Goal: Task Accomplishment & Management: Complete application form

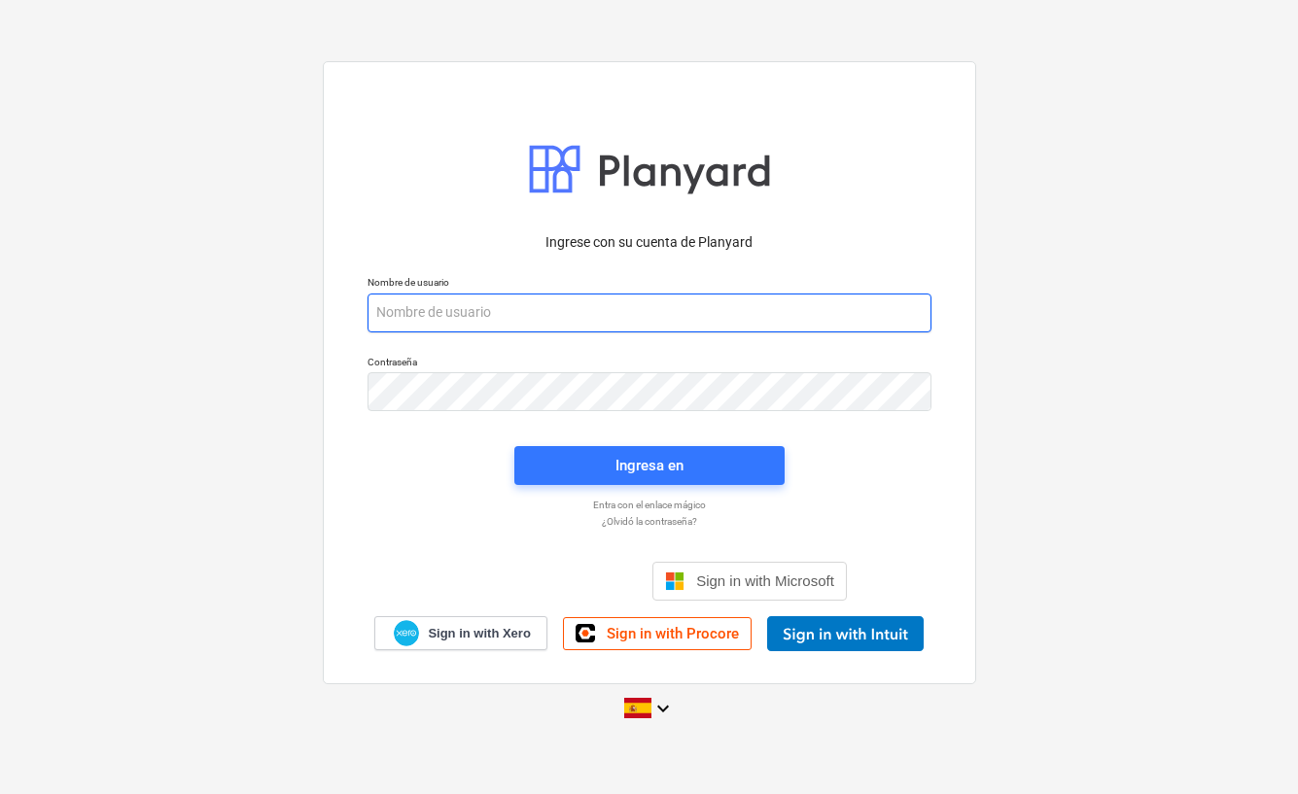
type input "[EMAIL_ADDRESS][DOMAIN_NAME]"
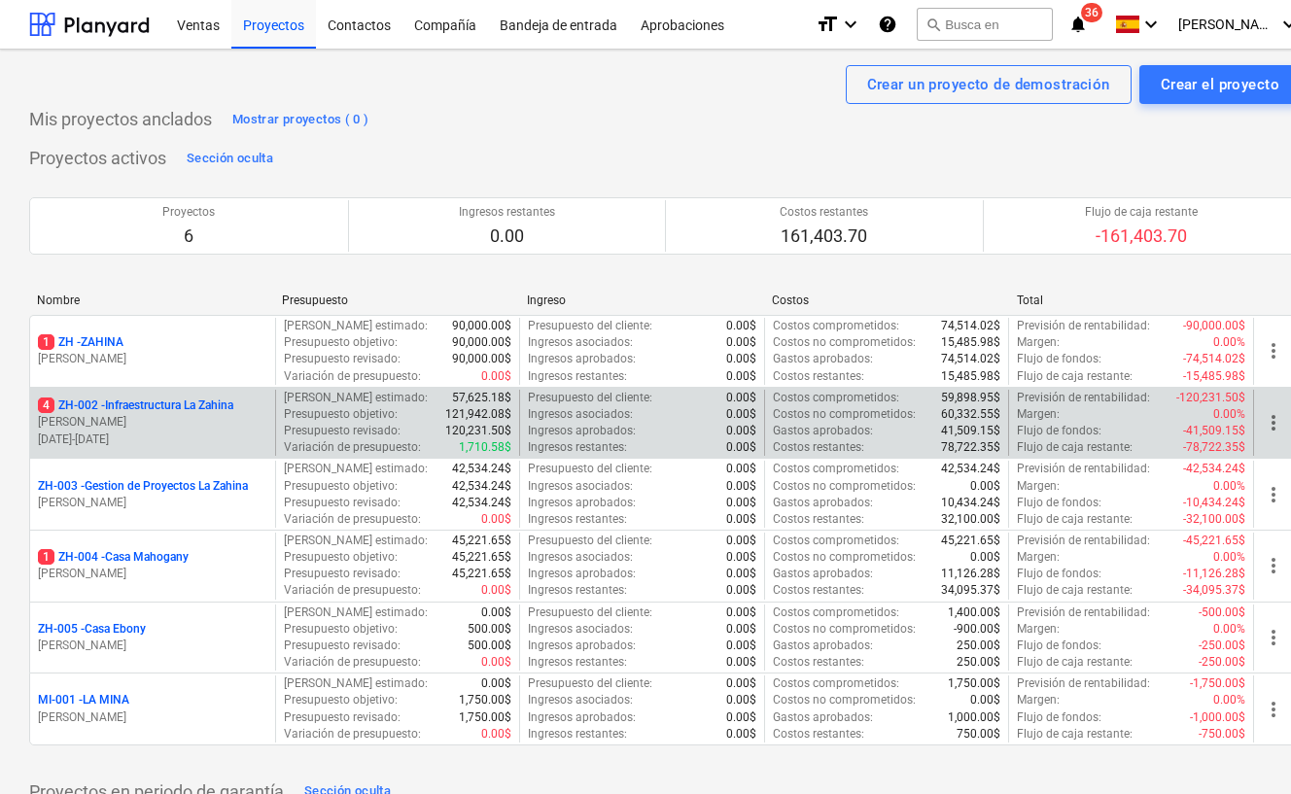
click at [136, 398] on p "4 ZH-002 - Infraestructura La Zahina" at bounding box center [135, 406] width 195 height 17
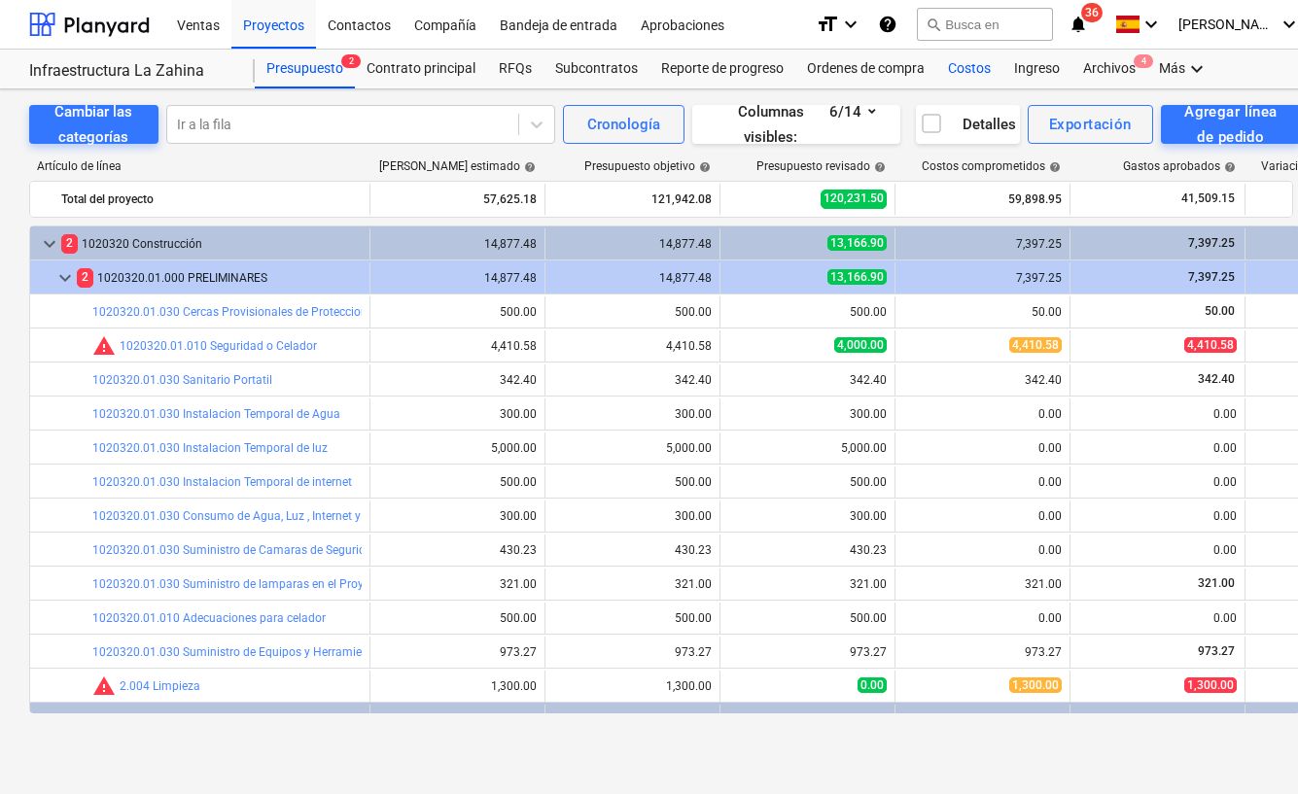
click at [959, 67] on div "Costos" at bounding box center [969, 69] width 66 height 39
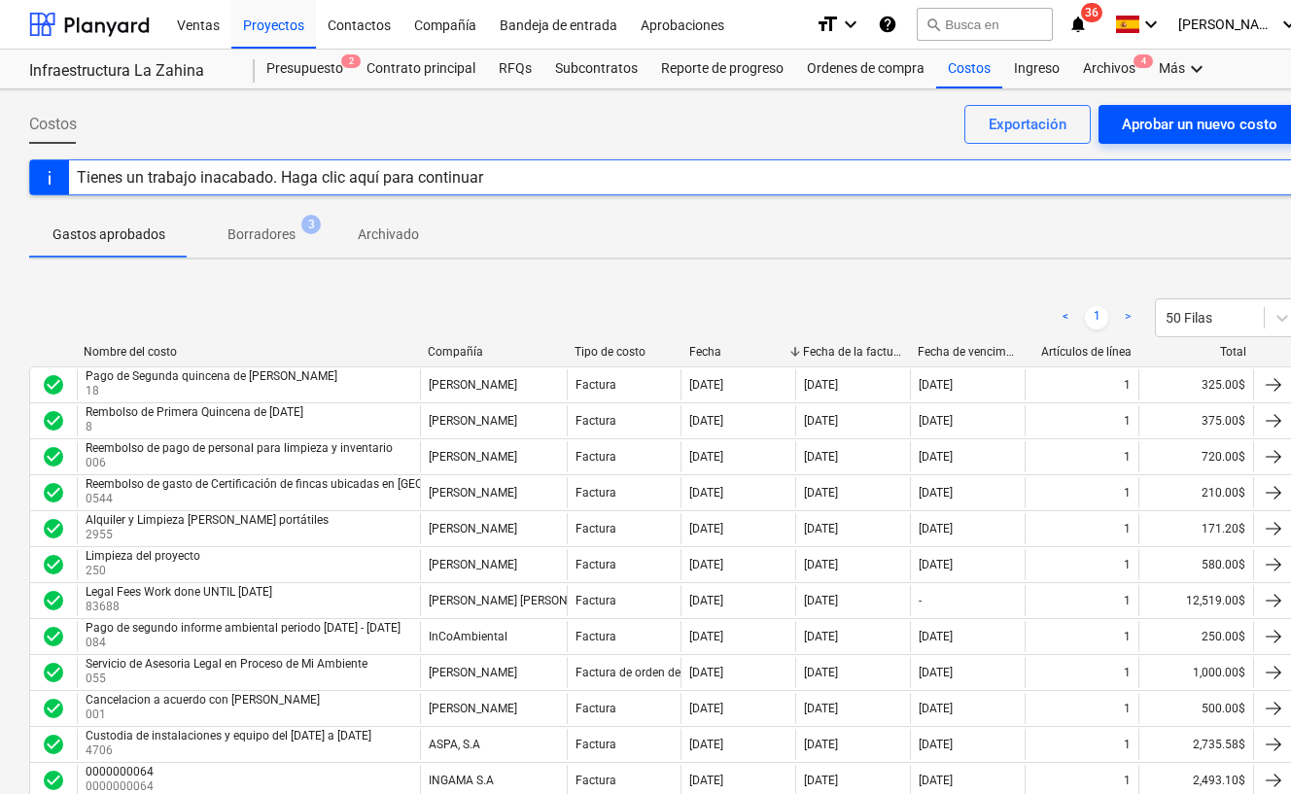
click at [1152, 132] on div "Aprobar un nuevo costo" at bounding box center [1200, 124] width 156 height 25
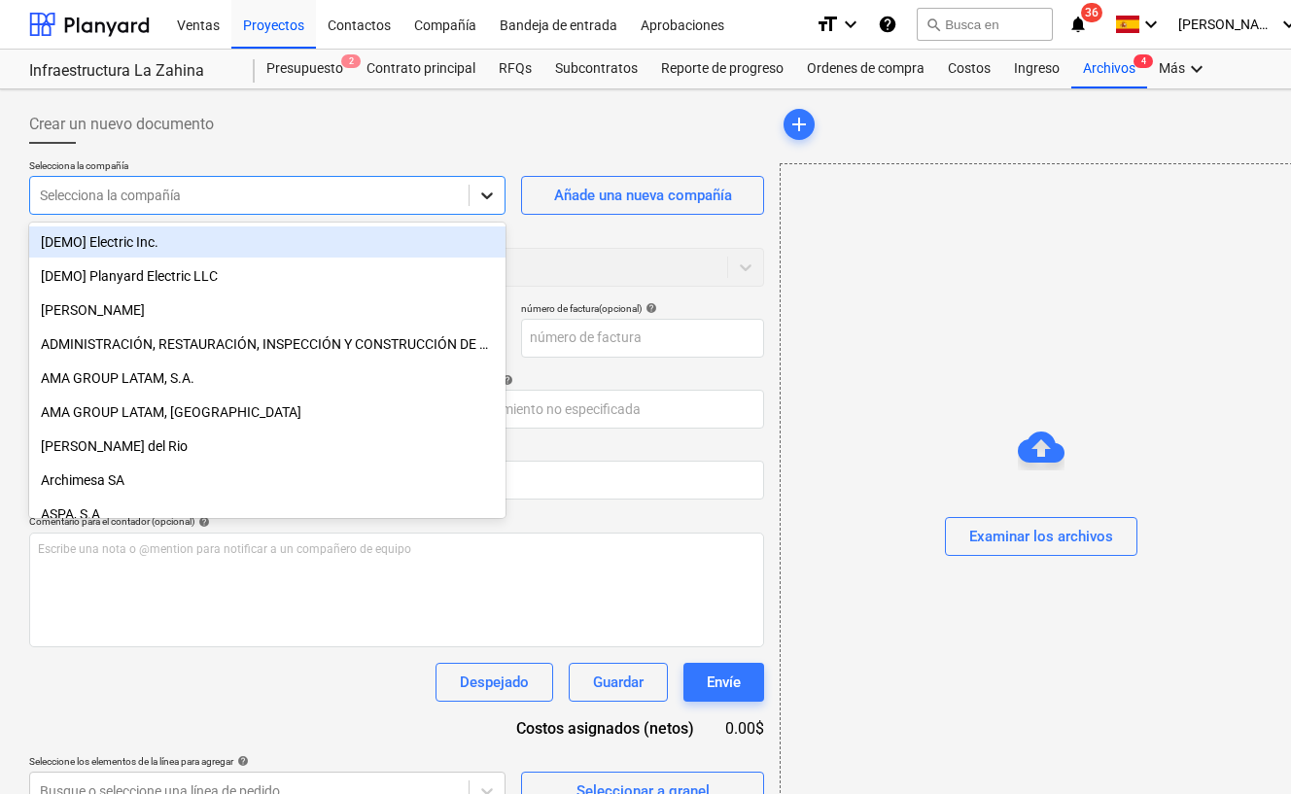
click at [494, 199] on icon at bounding box center [486, 195] width 19 height 19
type input "jo"
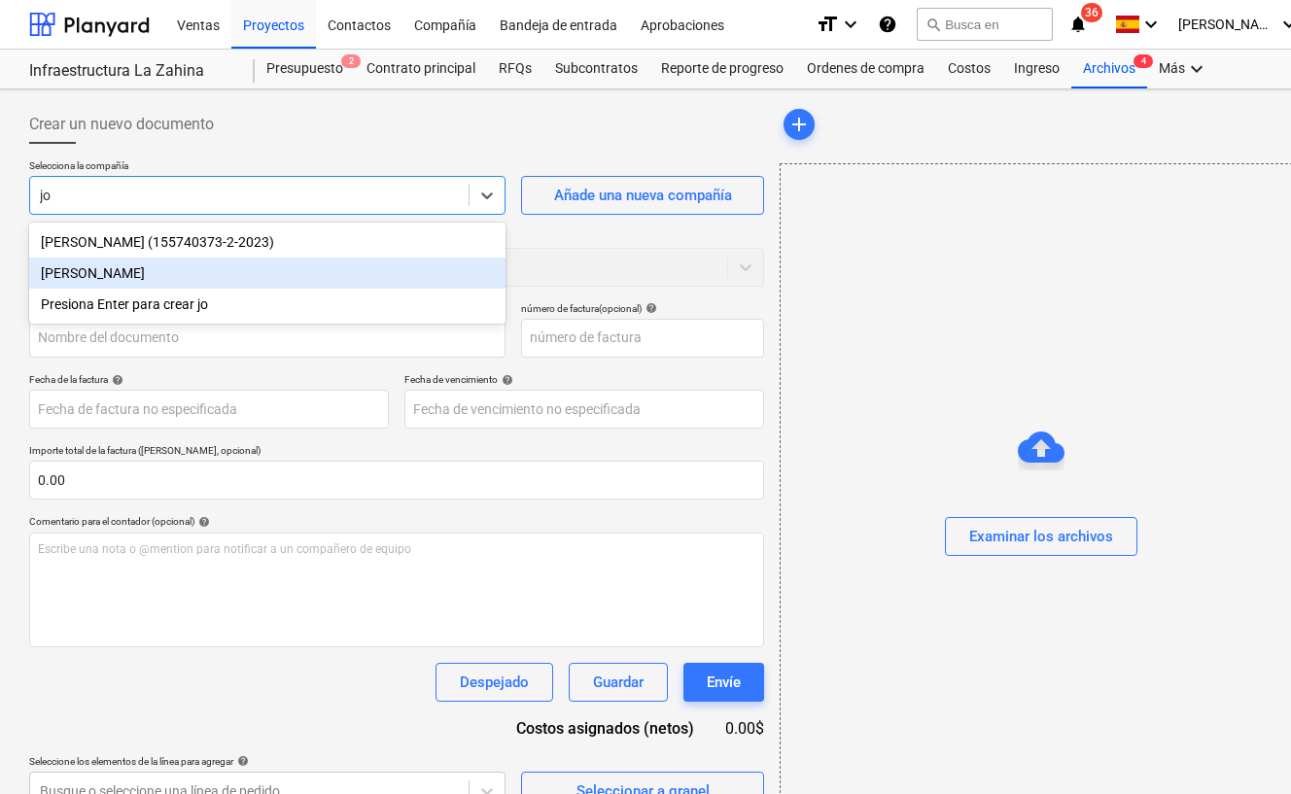
click at [324, 272] on div "[PERSON_NAME]" at bounding box center [267, 273] width 476 height 31
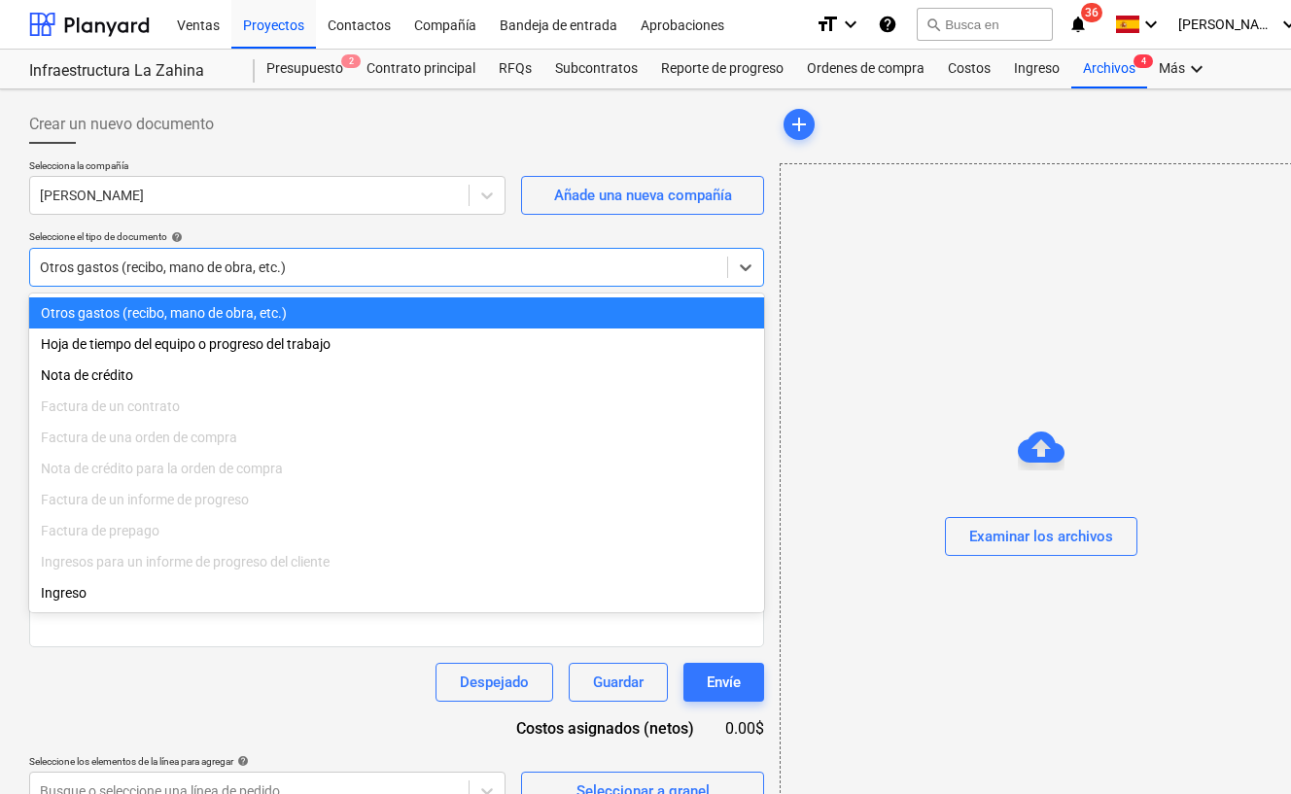
click at [419, 259] on div at bounding box center [379, 267] width 678 height 19
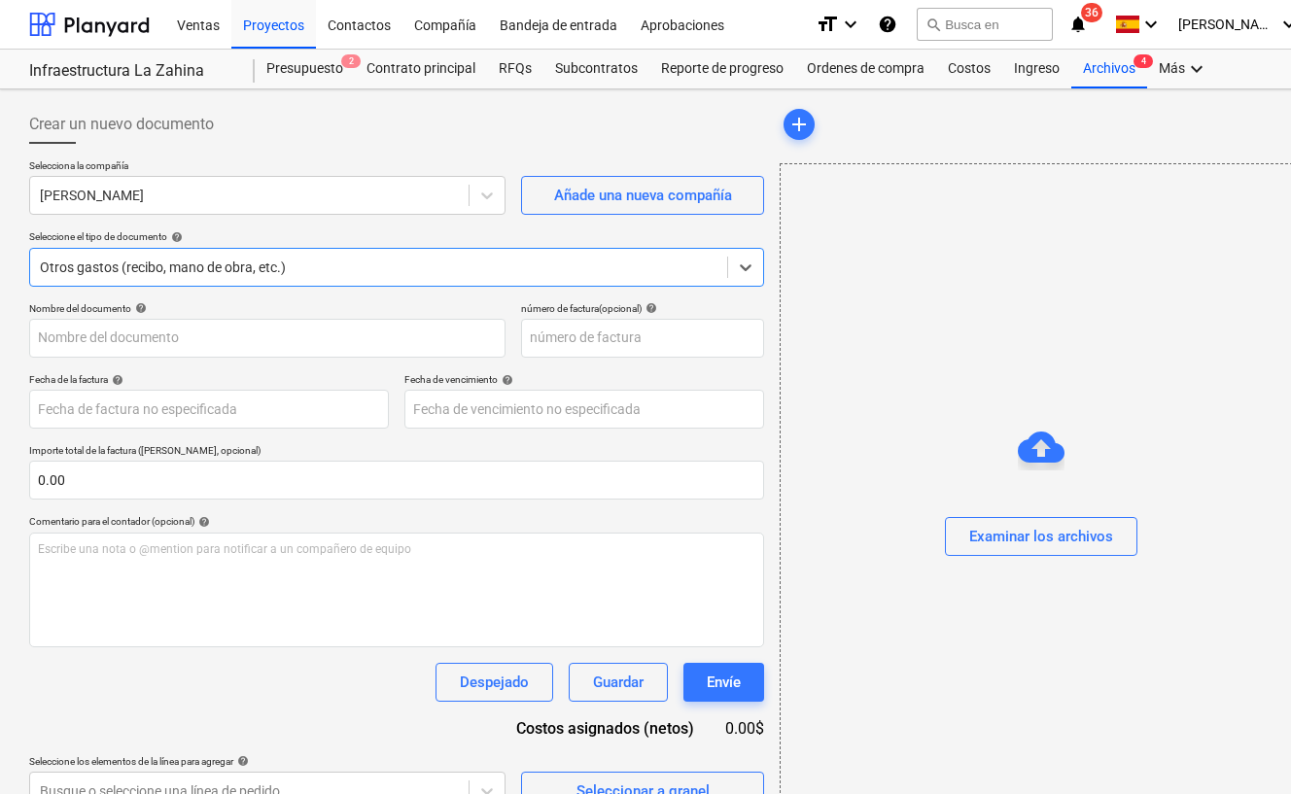
click at [419, 259] on div at bounding box center [379, 267] width 678 height 19
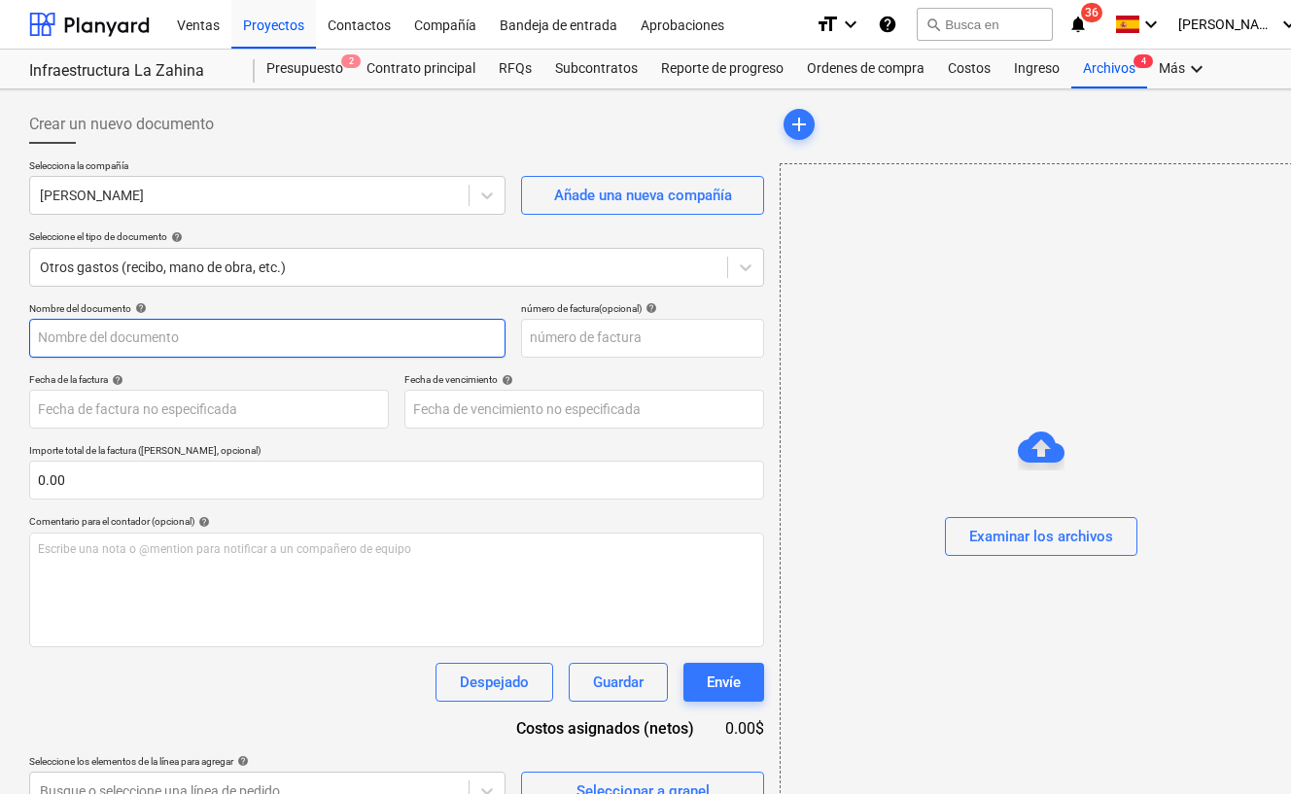
click at [325, 349] on input "text" at bounding box center [267, 338] width 476 height 39
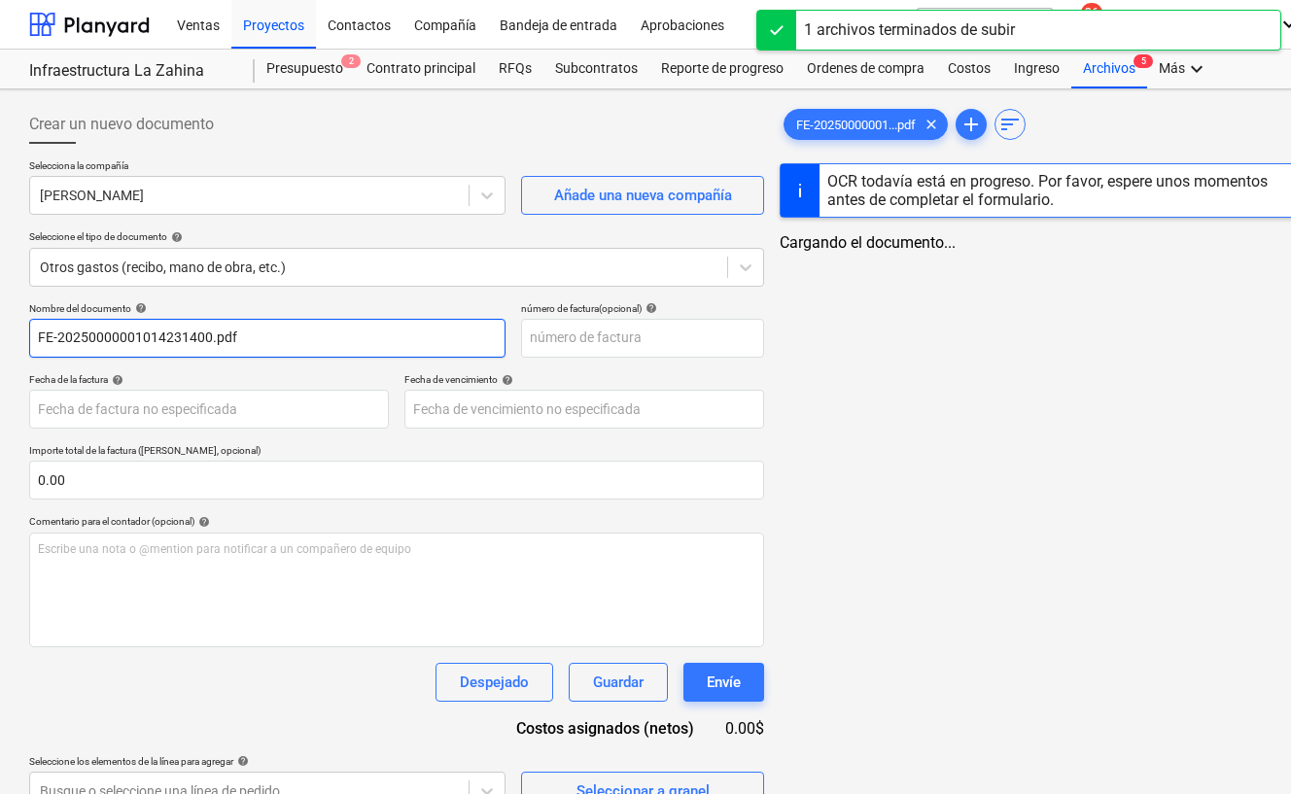
click at [185, 337] on input "FE-20250000001014231400.pdf" at bounding box center [267, 338] width 476 height 39
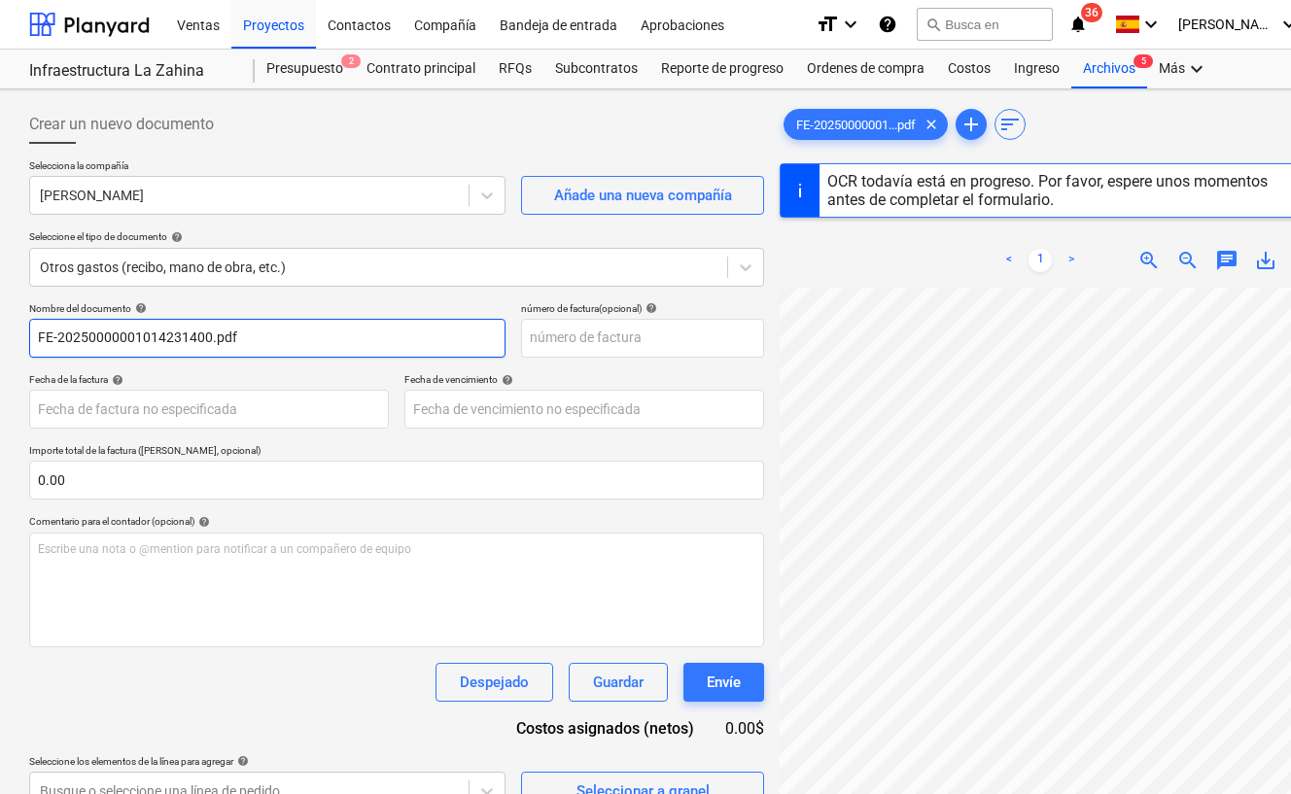
drag, startPoint x: 709, startPoint y: 444, endPoint x: 191, endPoint y: 337, distance: 528.1
click at [191, 337] on input "FE-20250000001014231400.pdf" at bounding box center [267, 338] width 476 height 39
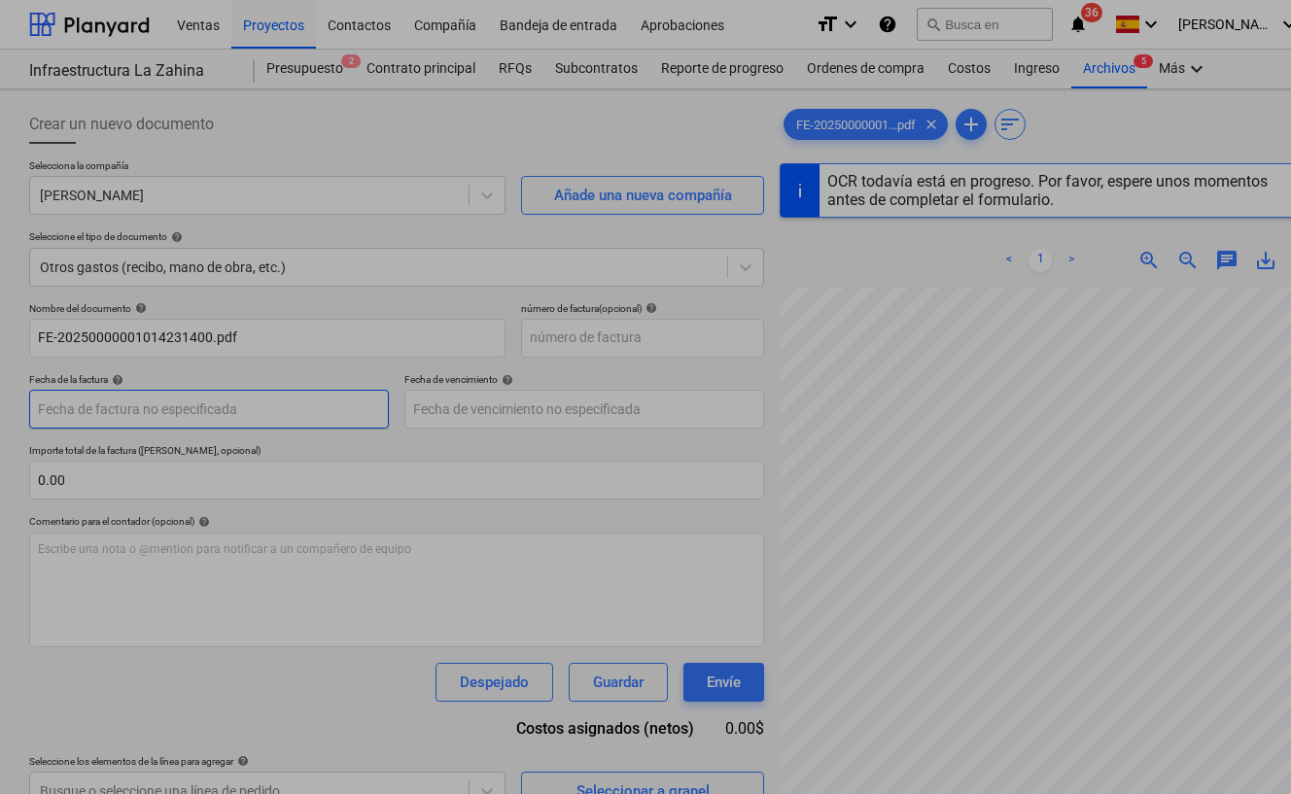
click at [193, 413] on body "Ventas Proyectos Contactos Compañía Bandeja de entrada Aprobaciones format_size…" at bounding box center [645, 397] width 1291 height 794
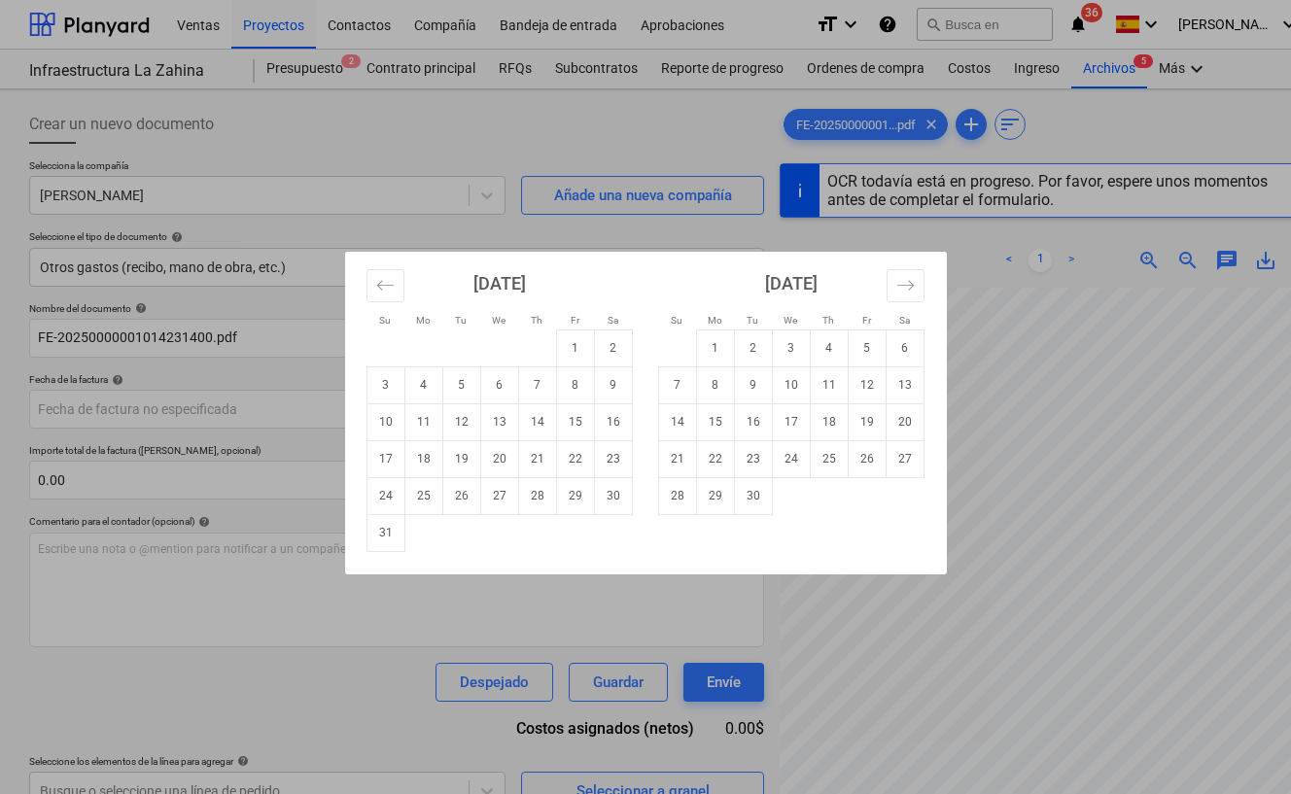
click at [478, 650] on div "Su Mo Tu We Th Fr Sa Su Mo Tu We Th Fr Sa [DATE] 1 2 3 4 5 6 7 8 9 10 11 12 13 …" at bounding box center [645, 397] width 1291 height 794
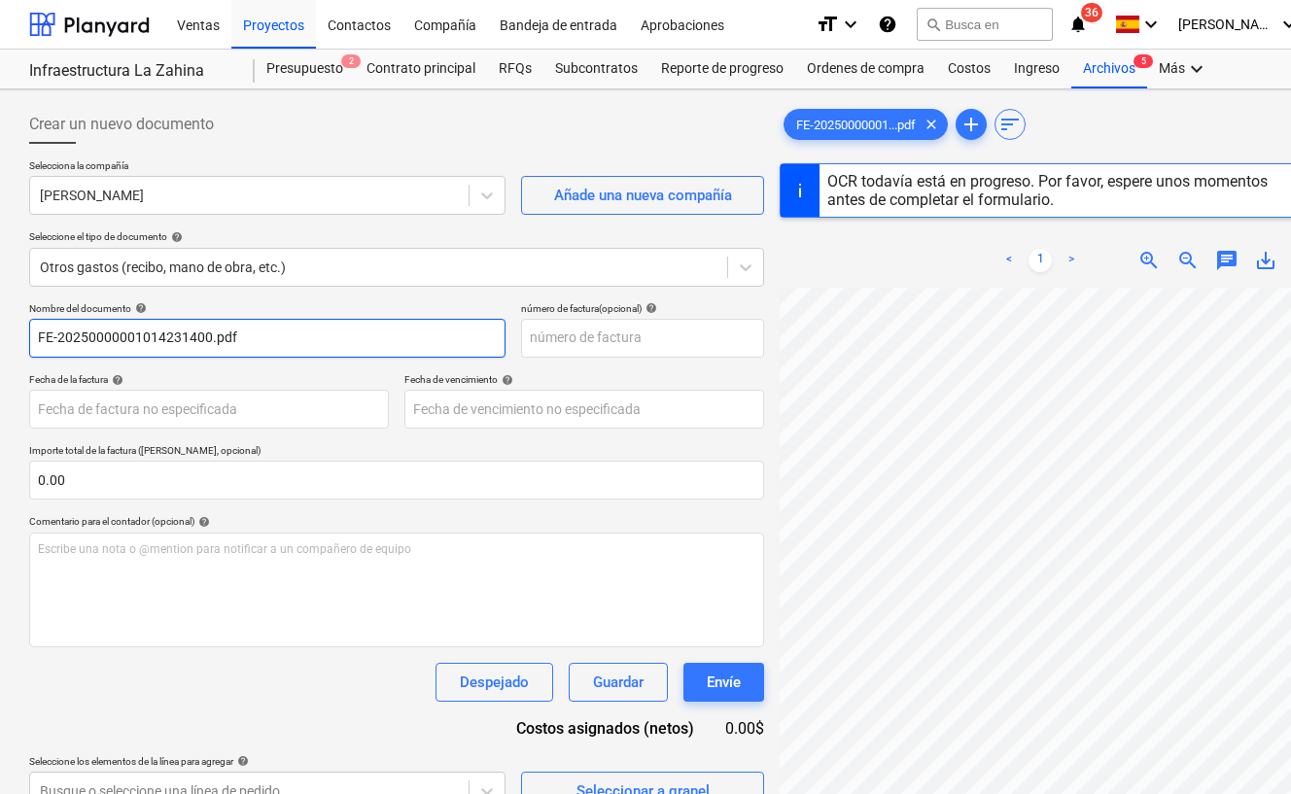
click at [199, 336] on input "FE-20250000001014231400.pdf" at bounding box center [267, 338] width 476 height 39
type input "Alquiler mensual de Sanitario Portátil"
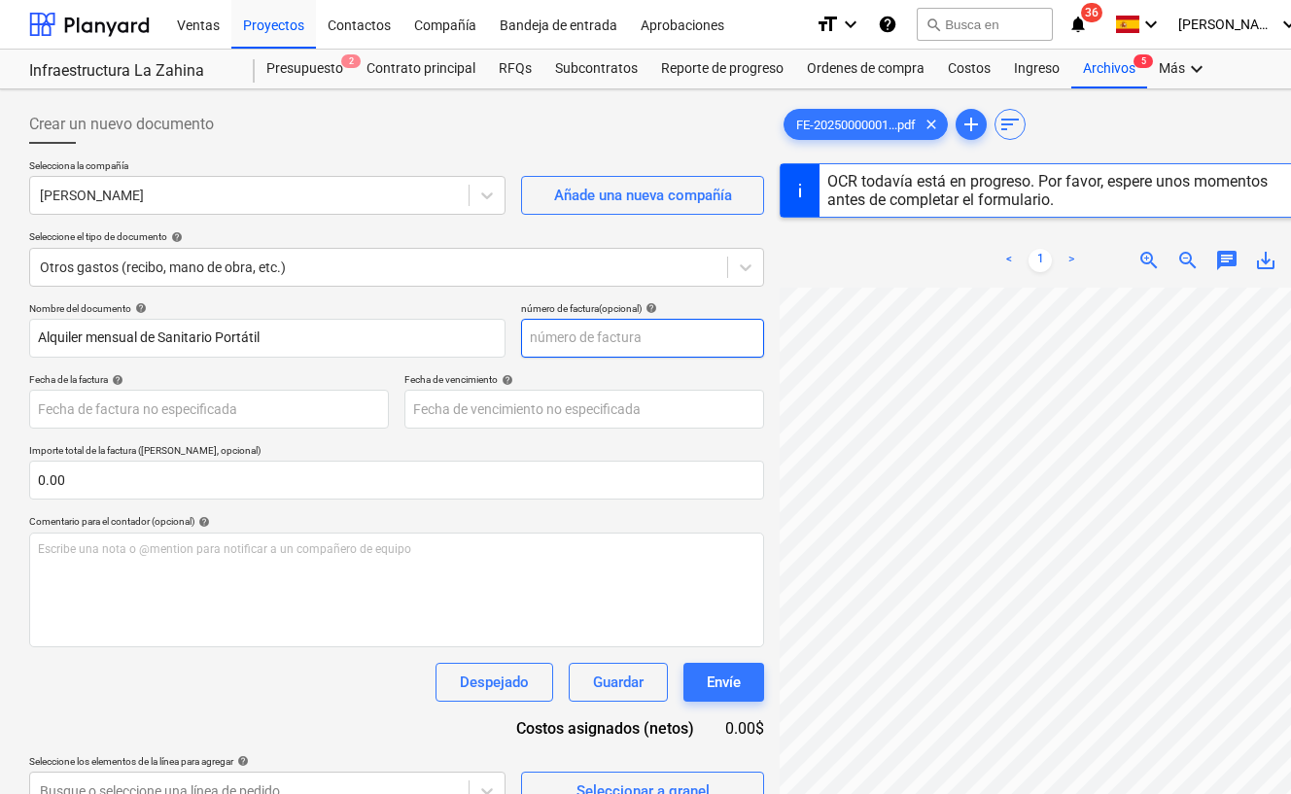
click at [534, 344] on input "text" at bounding box center [642, 338] width 243 height 39
type input "429"
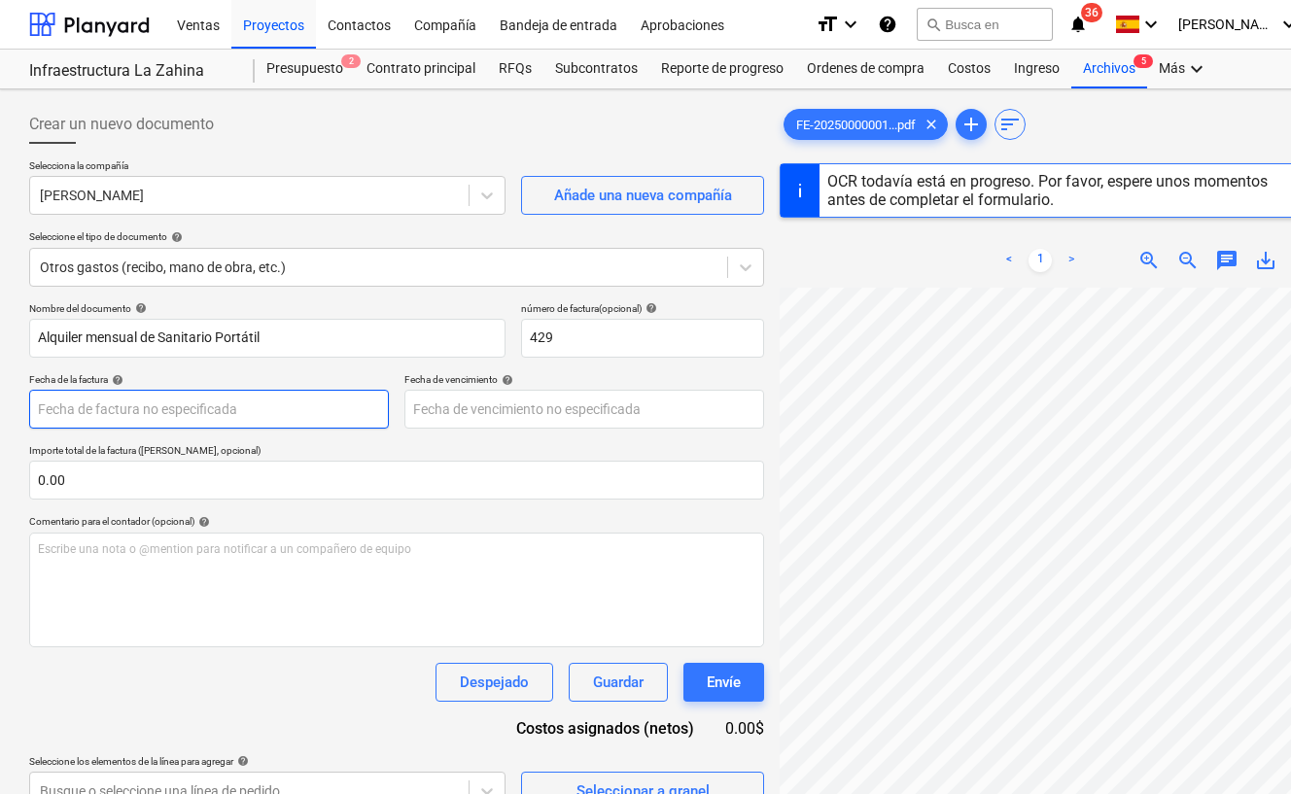
click at [180, 415] on body "Ventas Proyectos Contactos Compañía Bandeja de entrada Aprobaciones format_size…" at bounding box center [645, 397] width 1291 height 794
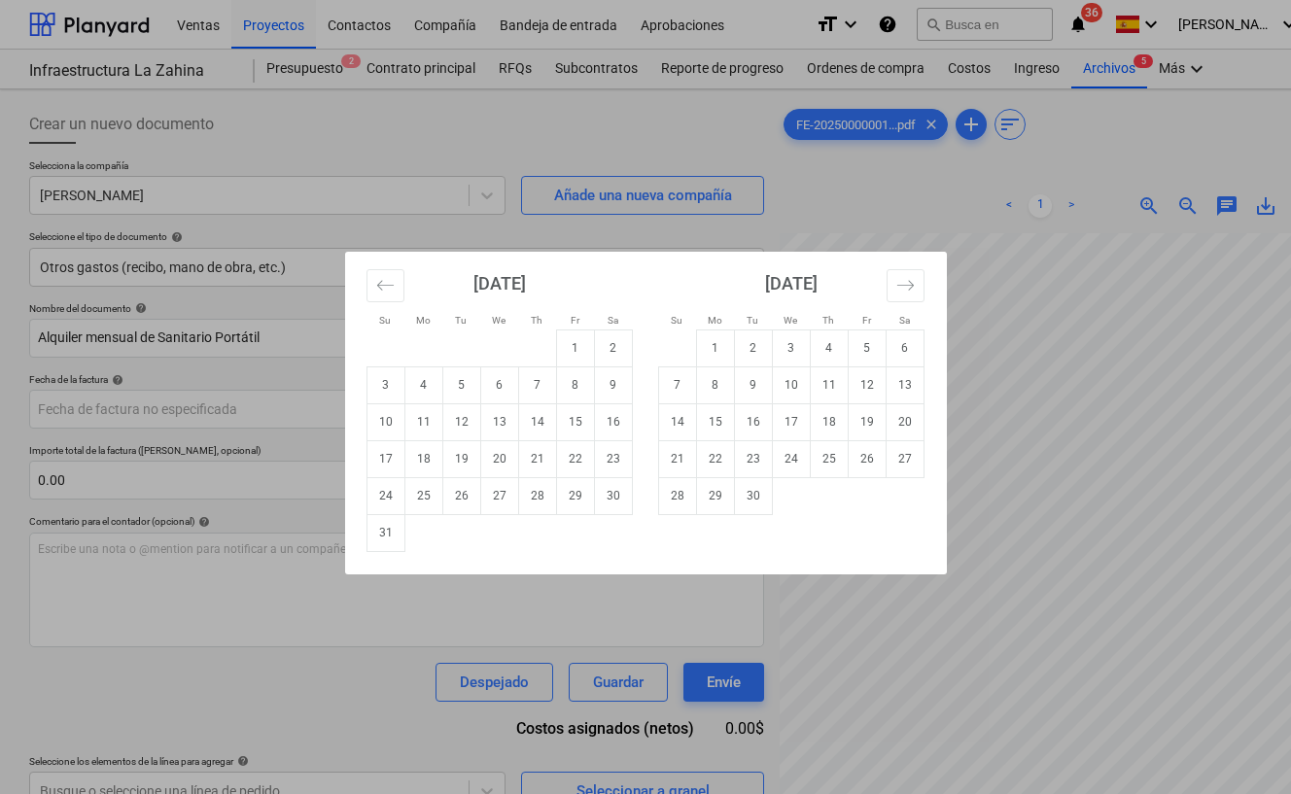
click at [538, 646] on div "Su Mo Tu We Th Fr Sa Su Mo Tu We Th Fr Sa [DATE] 1 2 3 4 5 6 7 8 9 10 11 12 13 …" at bounding box center [645, 397] width 1291 height 794
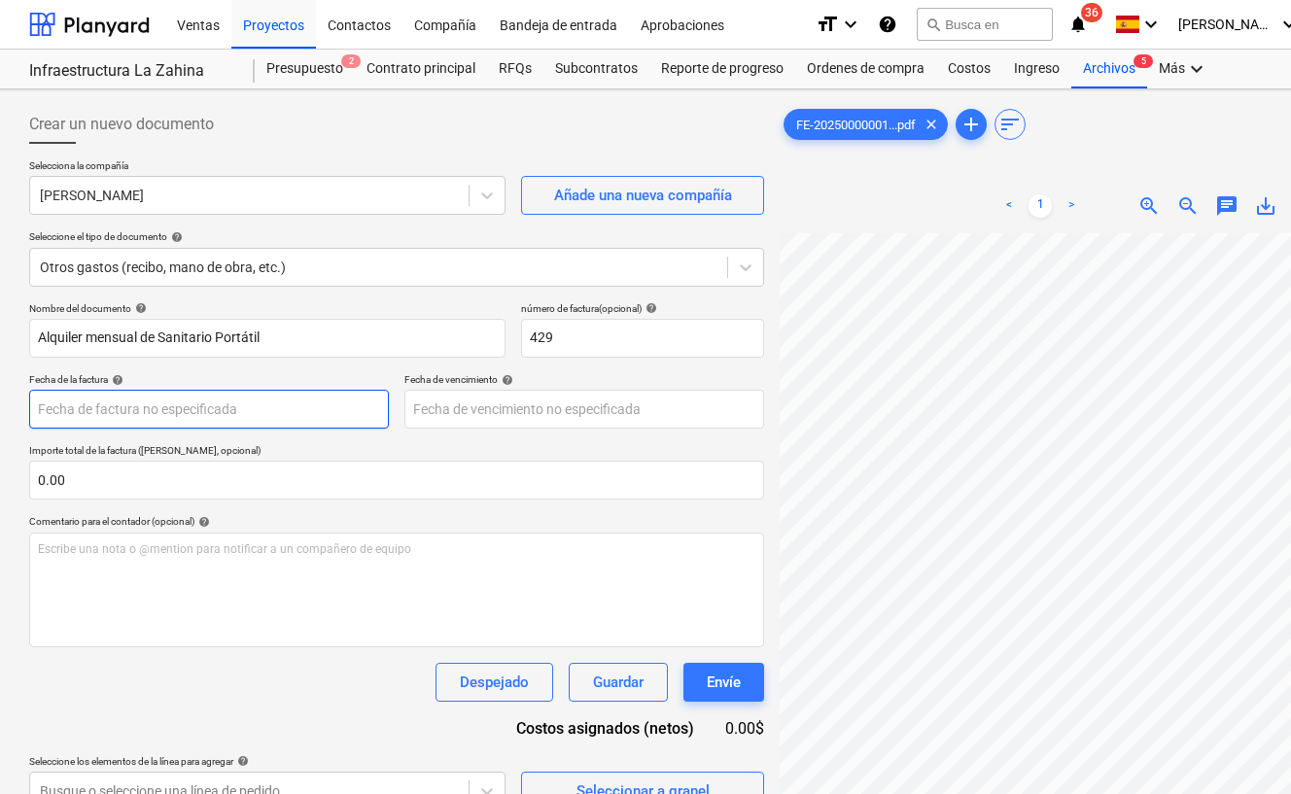
click at [249, 416] on body "Ventas Proyectos Contactos Compañía Bandeja de entrada Aprobaciones format_size…" at bounding box center [645, 397] width 1291 height 794
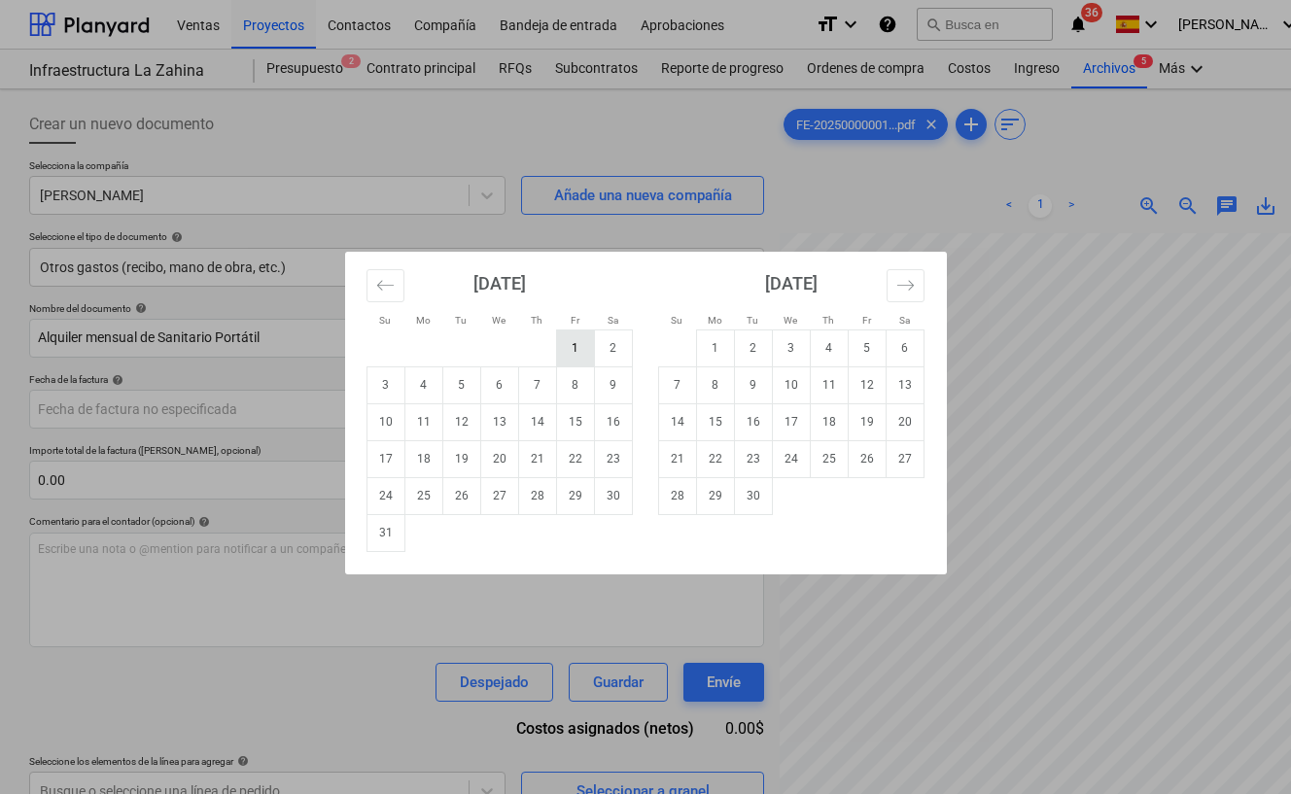
click at [577, 349] on td "1" at bounding box center [575, 348] width 38 height 37
type input "[DATE]"
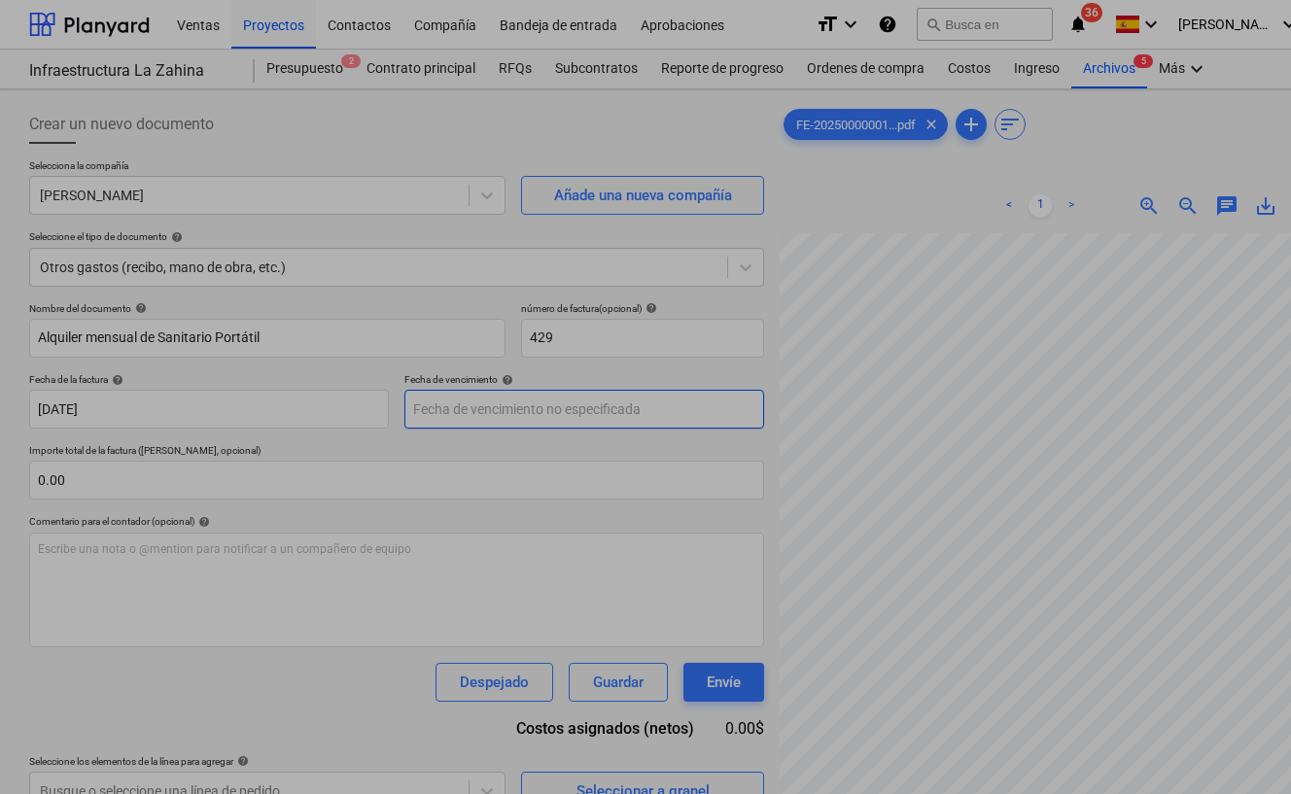
click at [456, 419] on body "Ventas Proyectos Contactos Compañía Bandeja de entrada Aprobaciones format_size…" at bounding box center [645, 397] width 1291 height 794
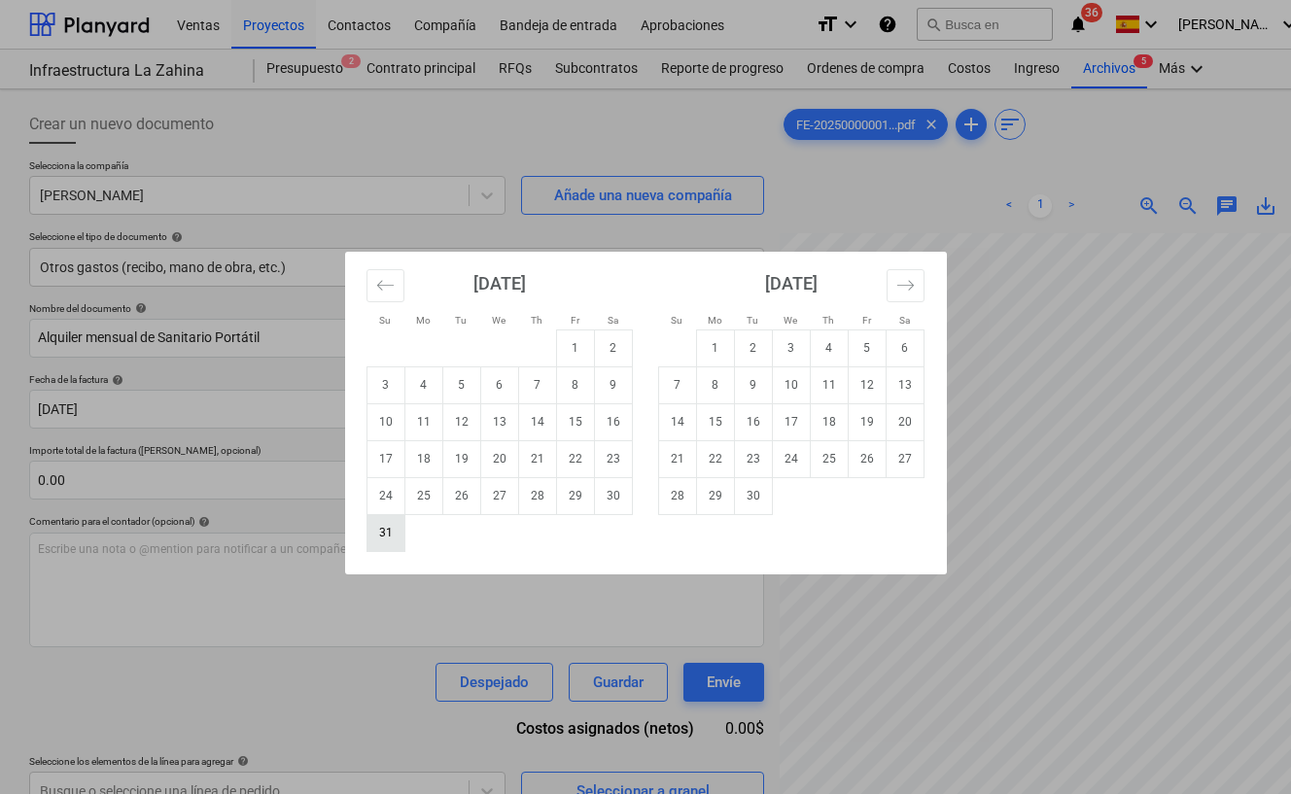
click at [398, 521] on td "31" at bounding box center [385, 532] width 38 height 37
type input "[DATE]"
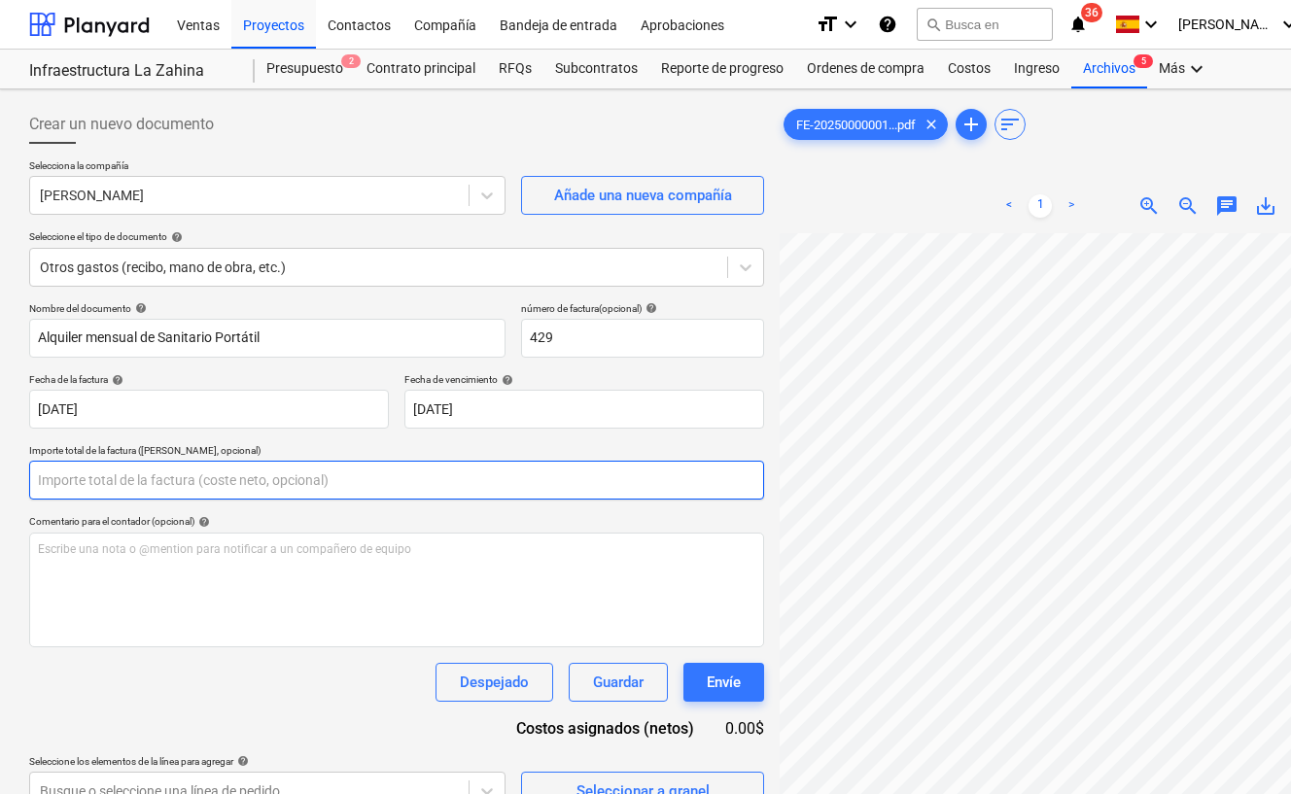
click at [202, 485] on input "text" at bounding box center [396, 480] width 735 height 39
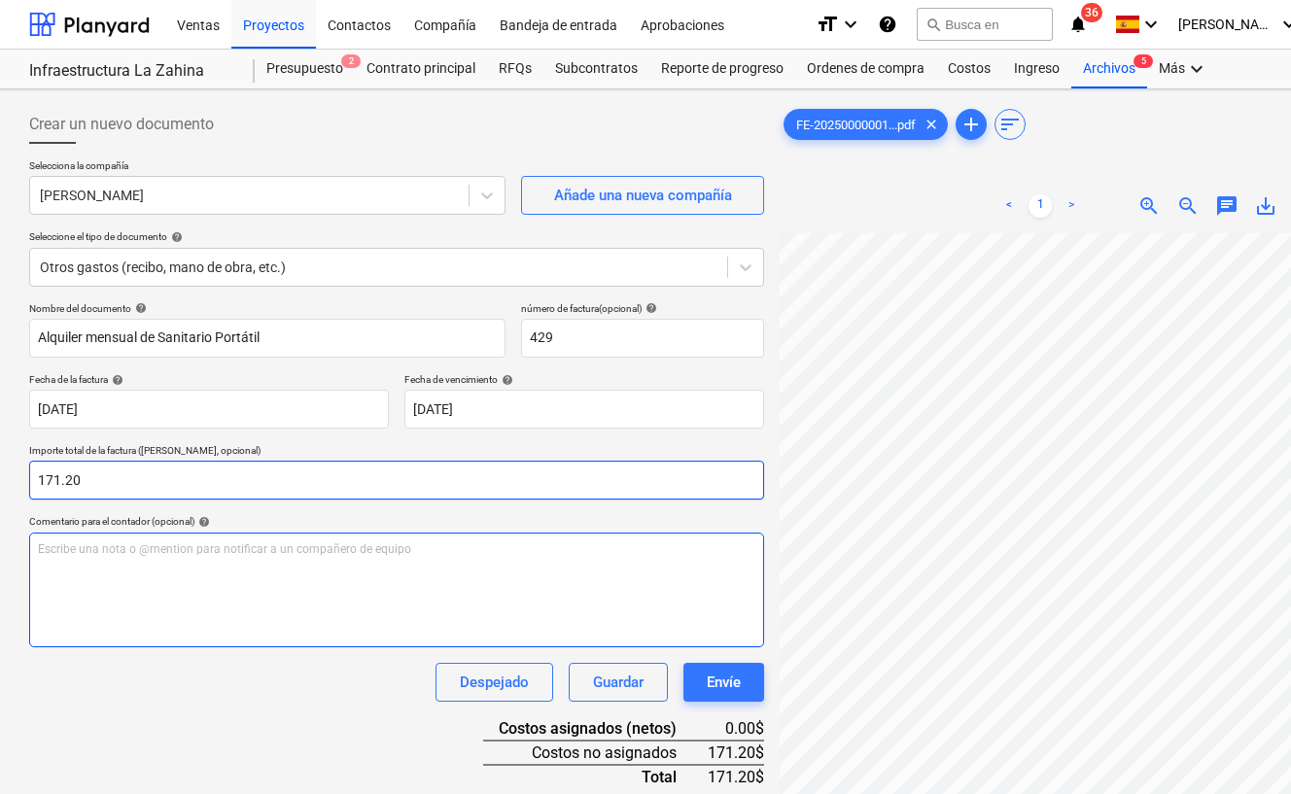
type input "171.20"
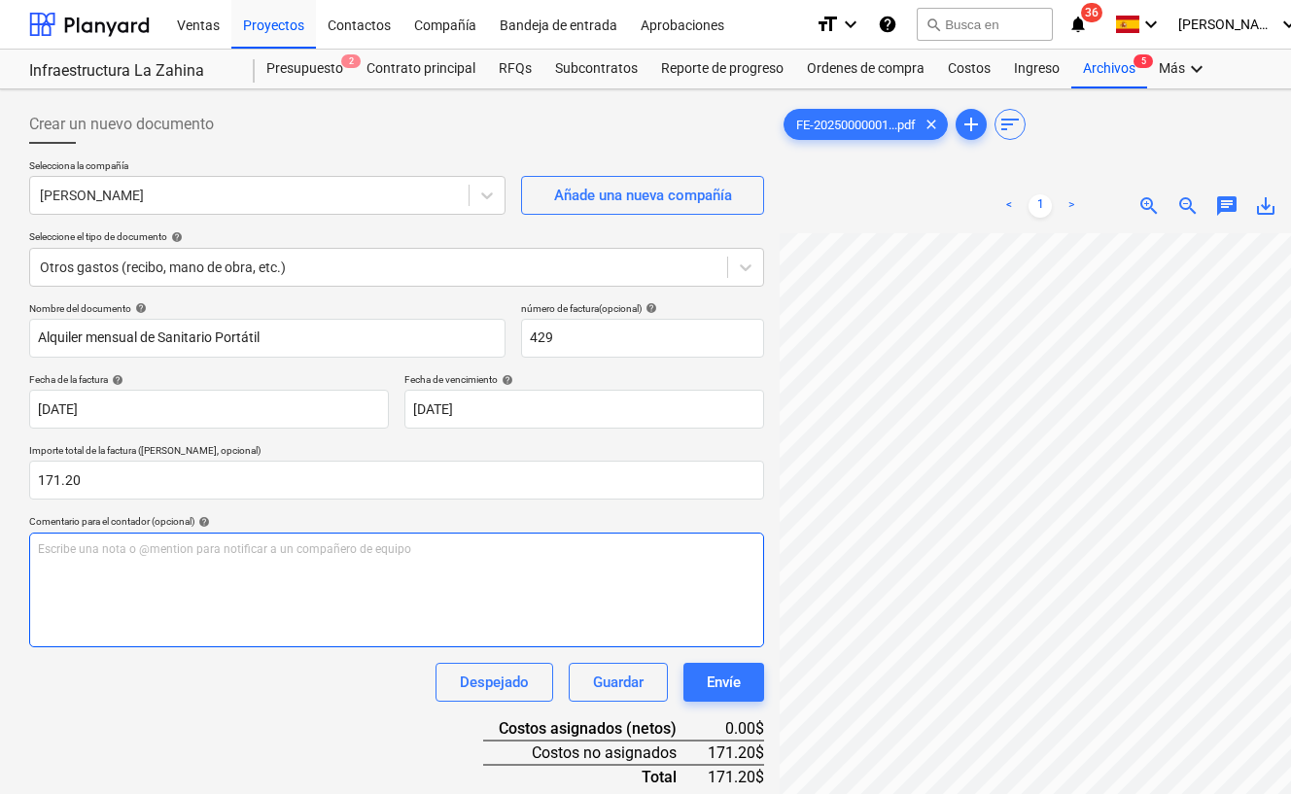
click at [138, 594] on div "Escribe una nota o @mention para notificar a un compañero de equipo ﻿" at bounding box center [396, 590] width 735 height 115
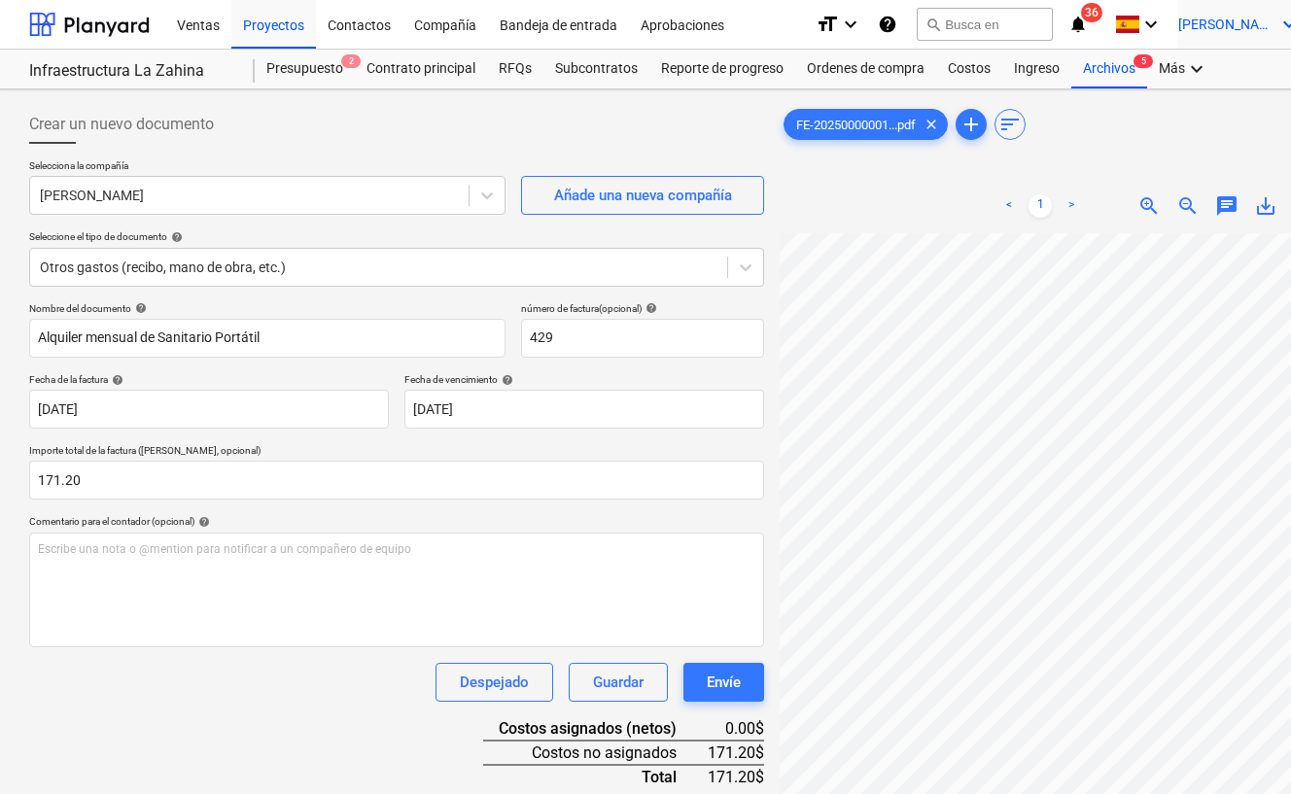
click at [1226, 0] on div "[PERSON_NAME] keyboard_arrow_down" at bounding box center [1239, 24] width 122 height 49
click at [227, 542] on div at bounding box center [645, 397] width 1291 height 794
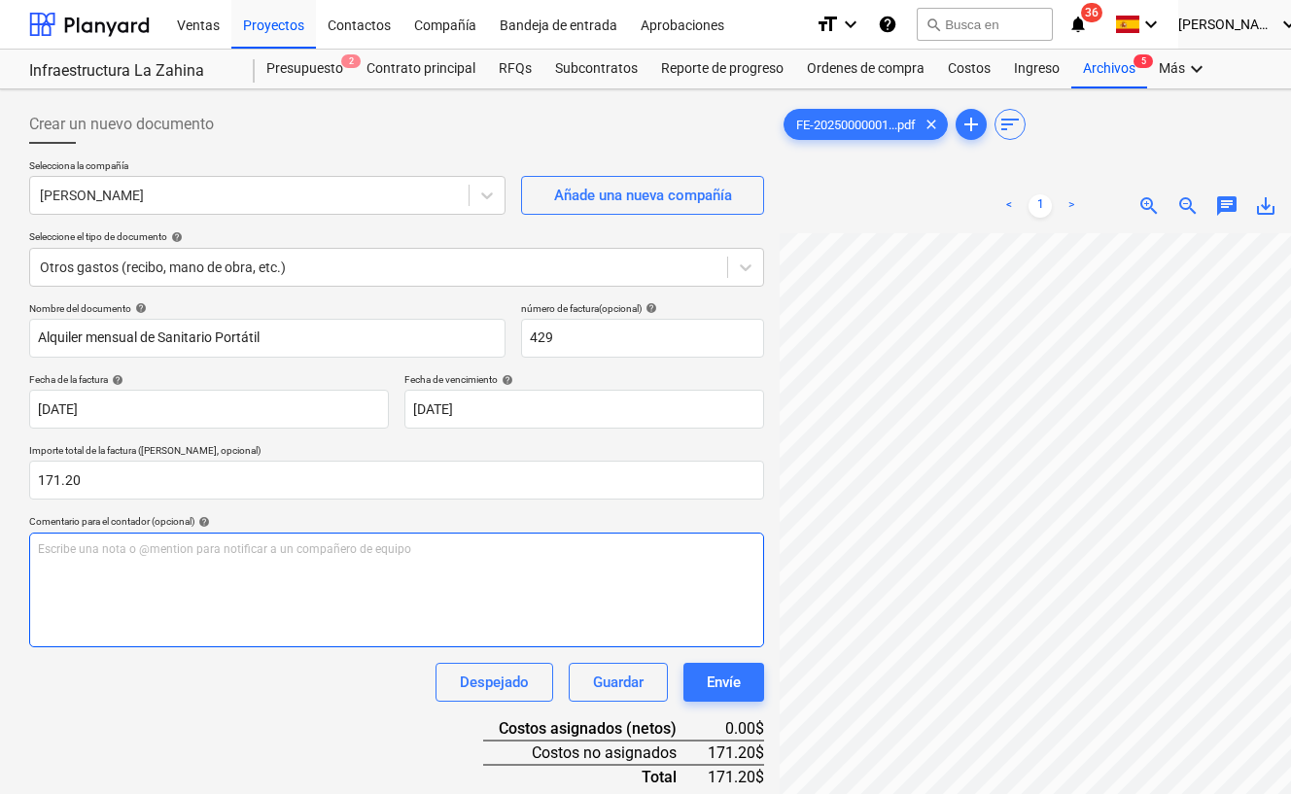
click at [221, 558] on div "Escribe una nota o @mention para notificar a un compañero de equipo ﻿" at bounding box center [396, 590] width 735 height 115
click at [263, 625] on div "[PERSON_NAME] 04-22-98-064590-8 Banco General Cuenta Ahorro" at bounding box center [396, 590] width 735 height 115
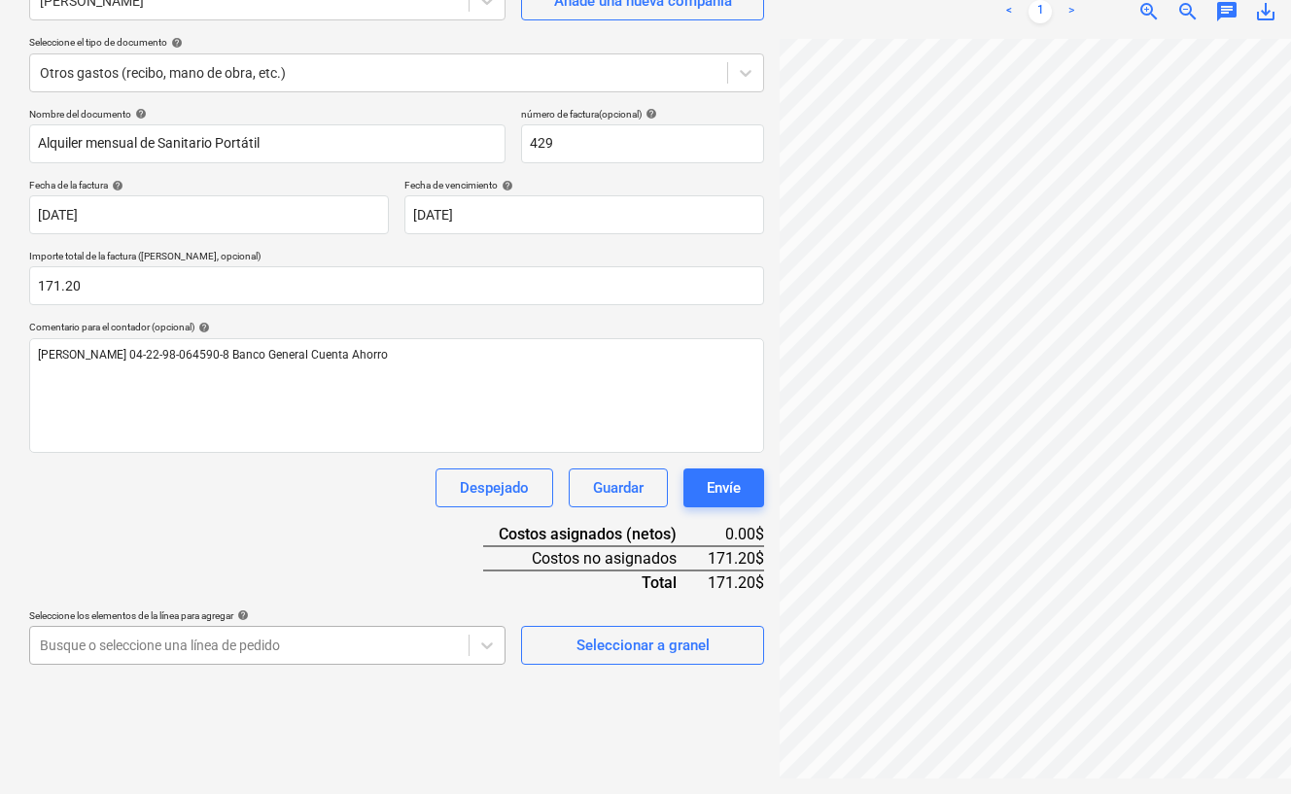
click at [321, 600] on body "Ventas Proyectos Contactos Compañía Bandeja de entrada Aprobaciones format_size…" at bounding box center [645, 203] width 1291 height 794
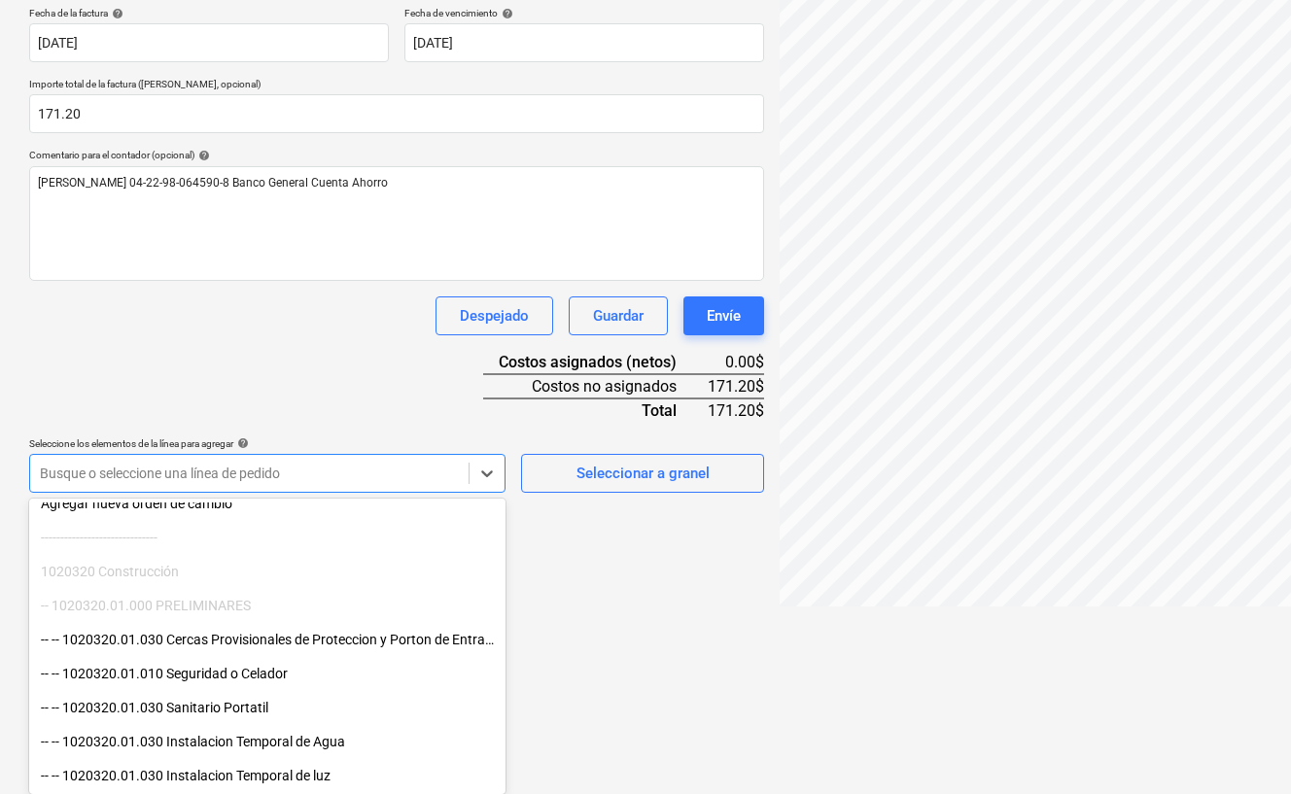
scroll to position [77, 0]
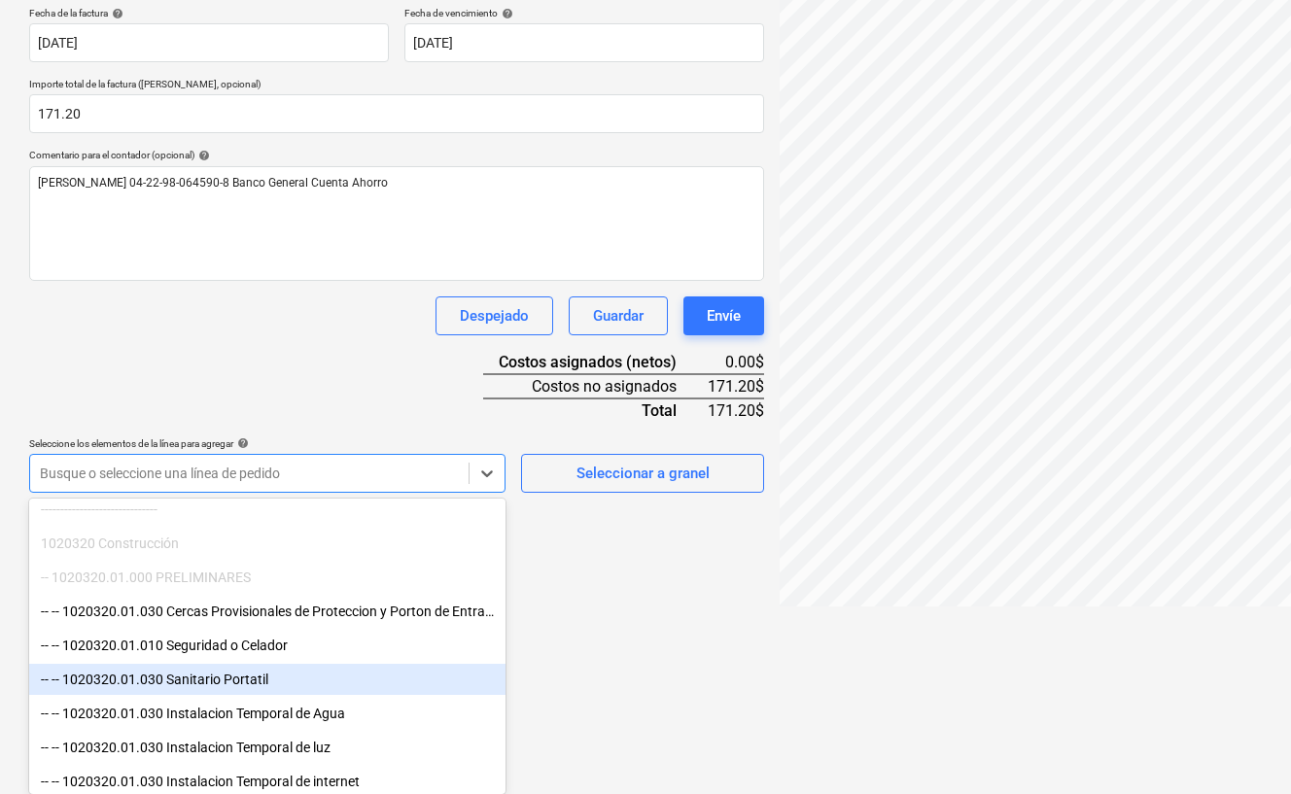
drag, startPoint x: 321, startPoint y: 646, endPoint x: 300, endPoint y: 664, distance: 26.9
click at [273, 674] on div "-- -- 1020320.01.030 Sanitario Portatil" at bounding box center [267, 679] width 476 height 31
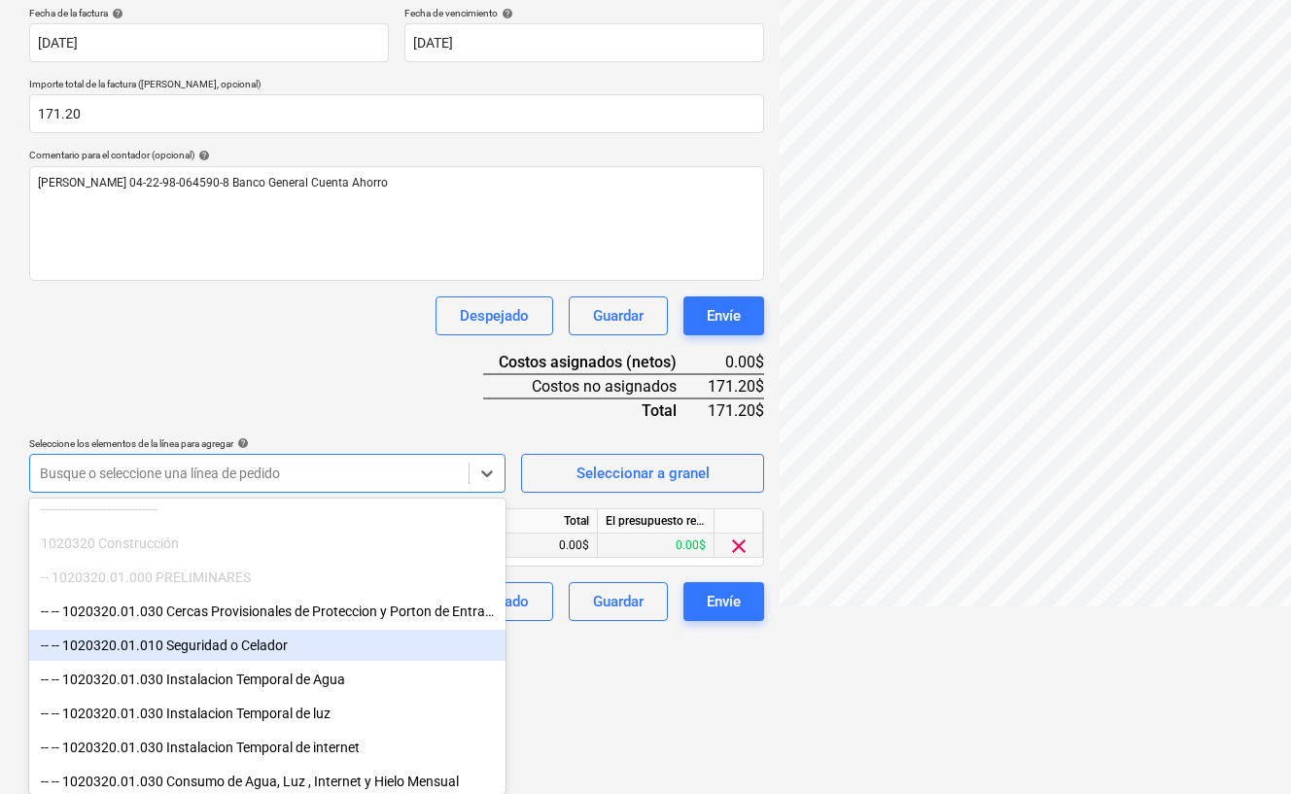
scroll to position [207, 0]
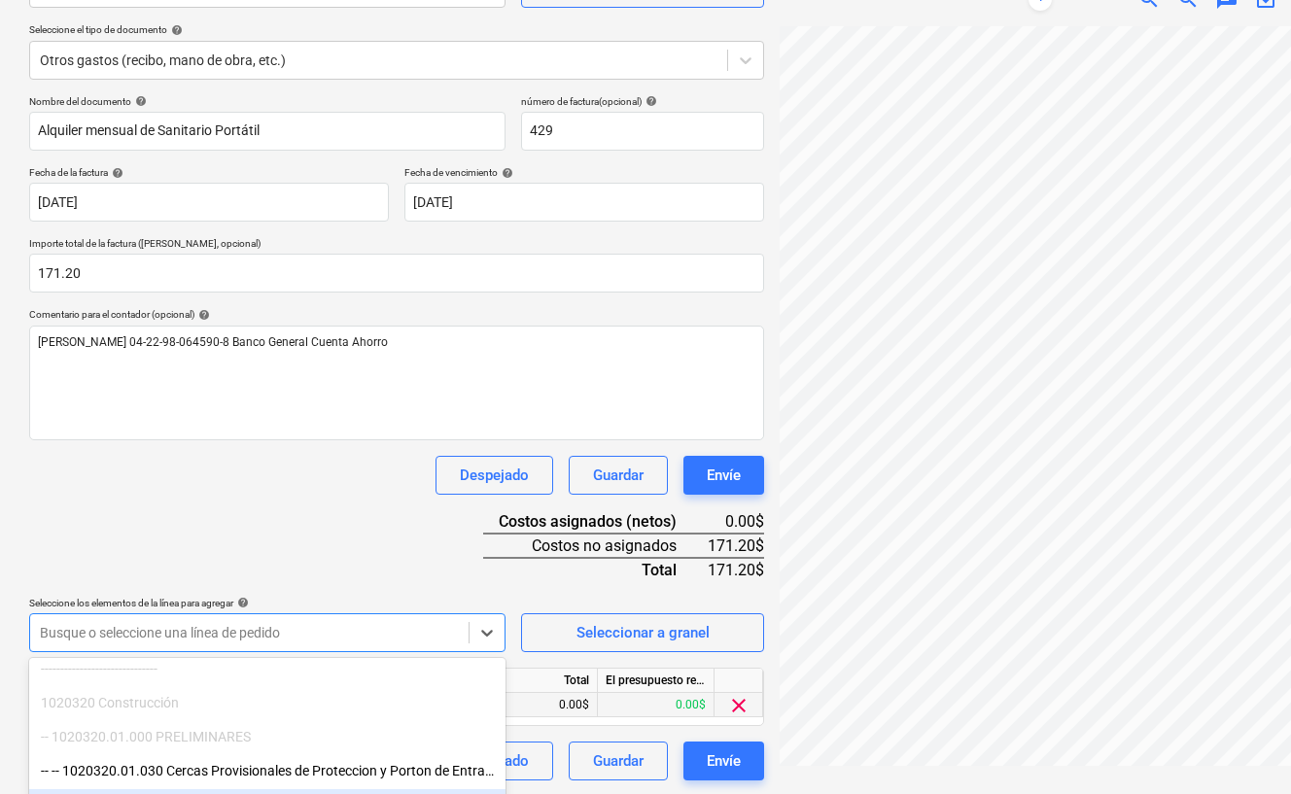
click at [562, 549] on div "Nombre del documento help Alquiler mensual de Sanitario Portátil número de fact…" at bounding box center [396, 437] width 735 height 685
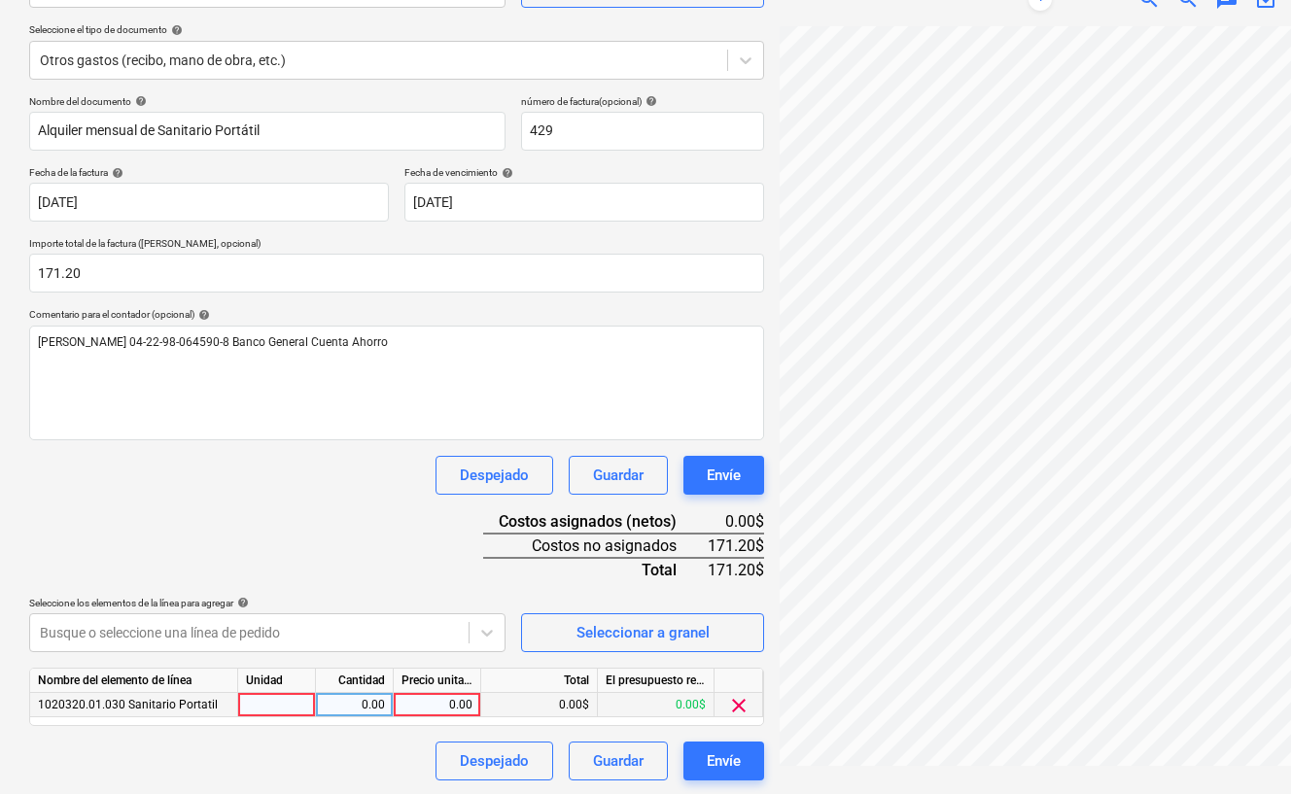
click at [427, 703] on div "0.00" at bounding box center [436, 705] width 71 height 24
type input "171.2"
click at [318, 775] on div "Despejado Guardar Envíe" at bounding box center [396, 761] width 735 height 39
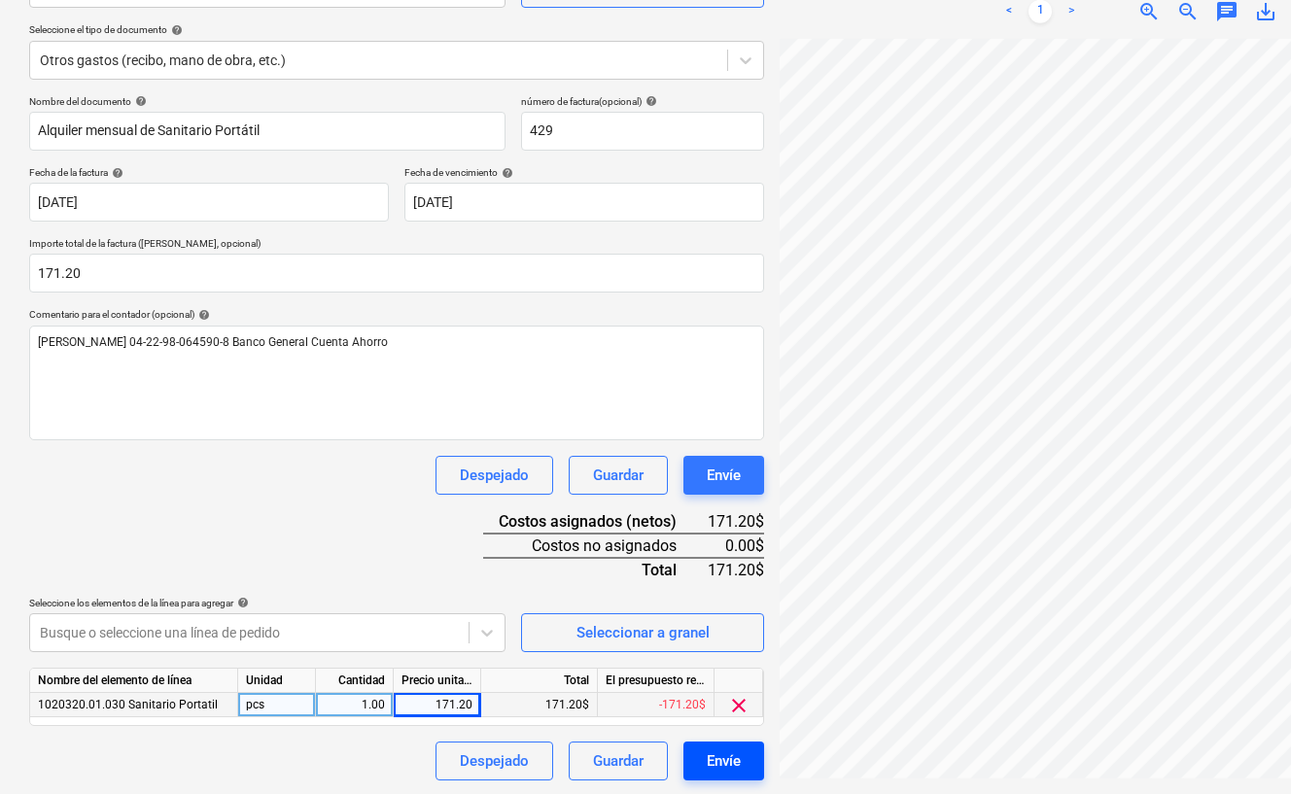
click at [718, 755] on div "Envíe" at bounding box center [724, 760] width 34 height 25
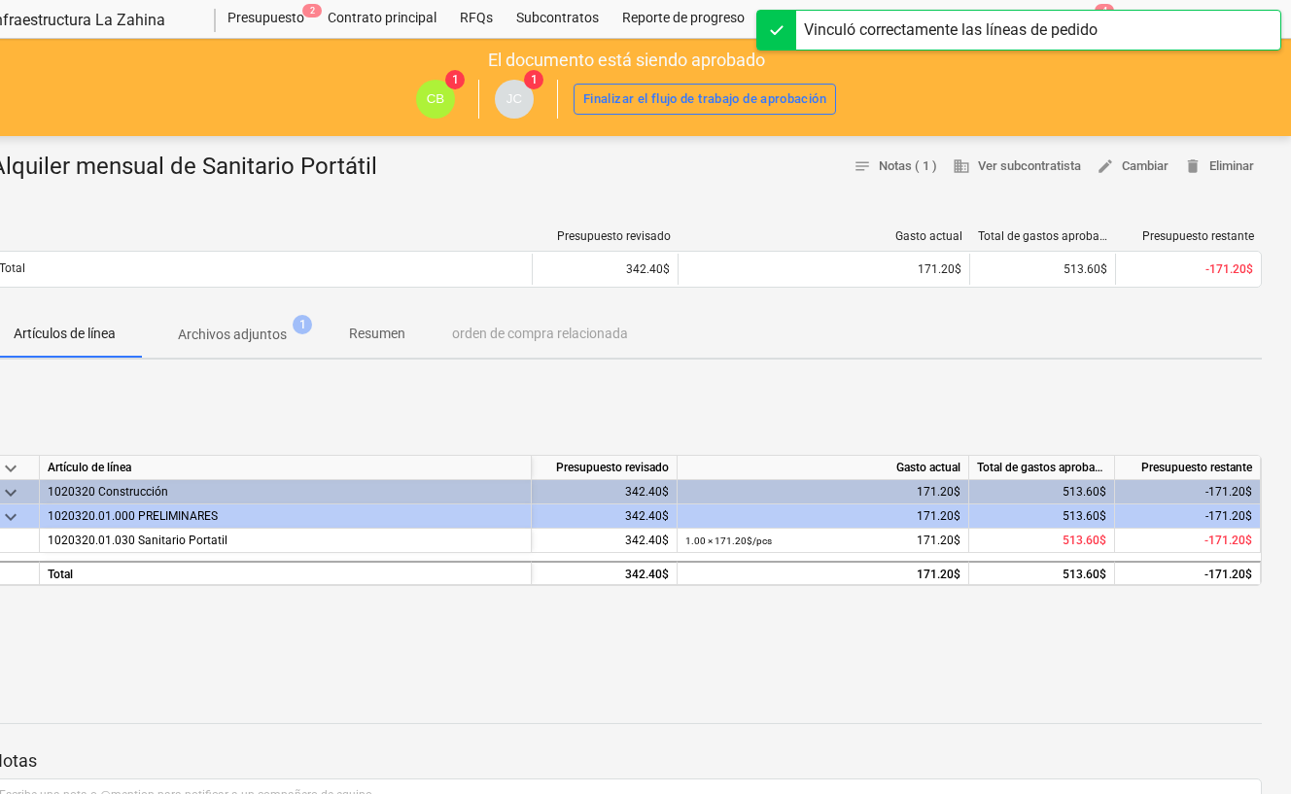
scroll to position [51, 39]
